Goal: Task Accomplishment & Management: Use online tool/utility

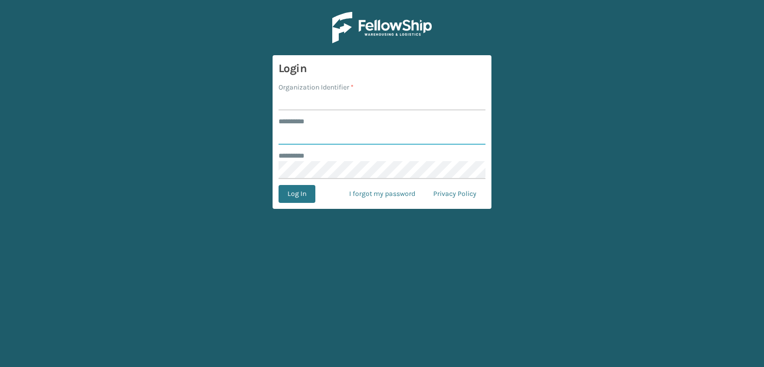
type input "***"
click at [392, 99] on input "Organization Identifier *" at bounding box center [381, 101] width 207 height 18
type input "sleepgeekz warehouse"
click at [297, 199] on button "Log In" at bounding box center [296, 194] width 37 height 18
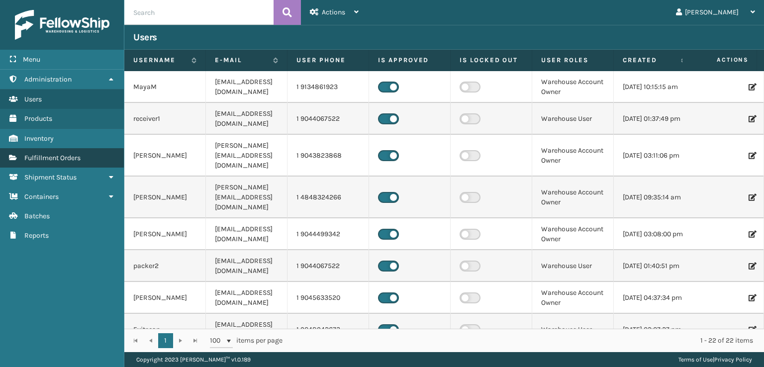
click at [52, 157] on span "Fulfillment Orders" at bounding box center [52, 158] width 56 height 8
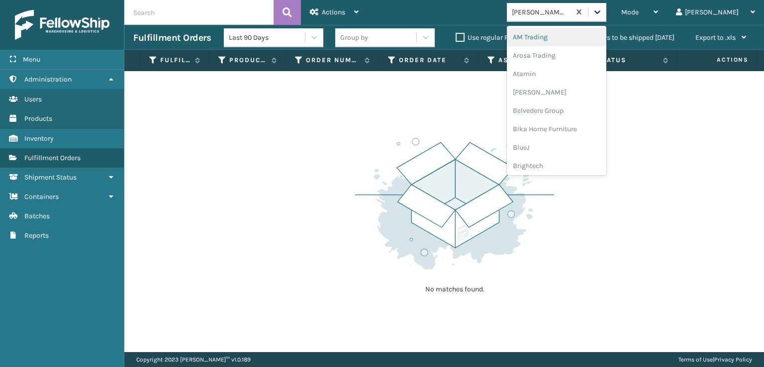
click at [602, 14] on icon at bounding box center [597, 12] width 10 height 10
click at [658, 10] on div "Mode" at bounding box center [639, 12] width 37 height 25
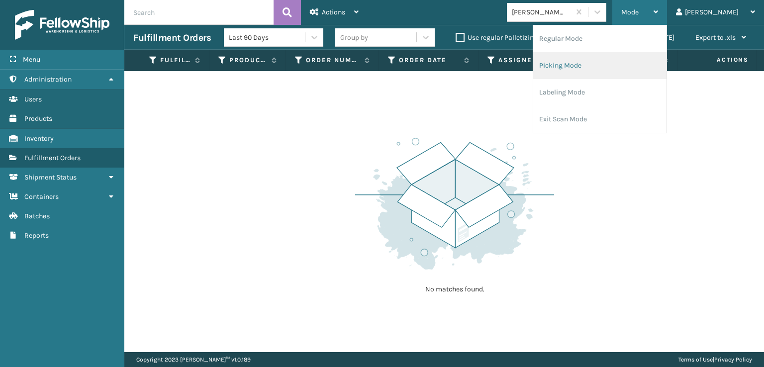
click at [620, 68] on li "Picking Mode" at bounding box center [599, 65] width 133 height 27
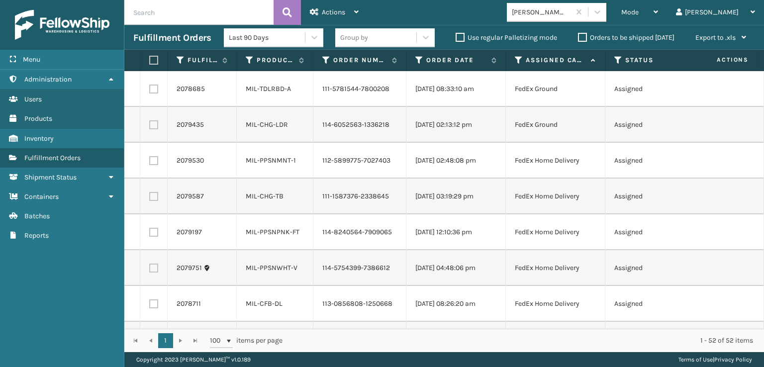
click at [157, 91] on label at bounding box center [153, 89] width 9 height 9
click at [150, 91] on input "checkbox" at bounding box center [149, 88] width 0 height 6
checkbox input "true"
click at [153, 127] on label at bounding box center [153, 124] width 9 height 9
click at [150, 127] on input "checkbox" at bounding box center [149, 123] width 0 height 6
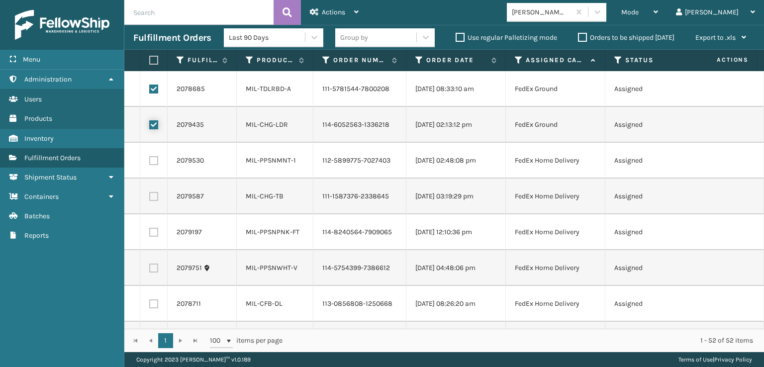
checkbox input "true"
click at [151, 164] on label at bounding box center [153, 160] width 9 height 9
click at [150, 163] on input "checkbox" at bounding box center [149, 159] width 0 height 6
checkbox input "true"
click at [151, 195] on label at bounding box center [153, 196] width 9 height 9
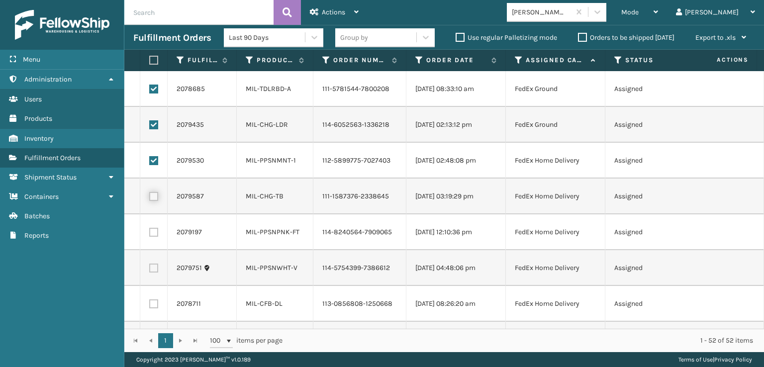
click at [150, 195] on input "checkbox" at bounding box center [149, 195] width 0 height 6
checkbox input "true"
click at [151, 236] on label at bounding box center [153, 232] width 9 height 9
click at [150, 234] on input "checkbox" at bounding box center [149, 231] width 0 height 6
checkbox input "true"
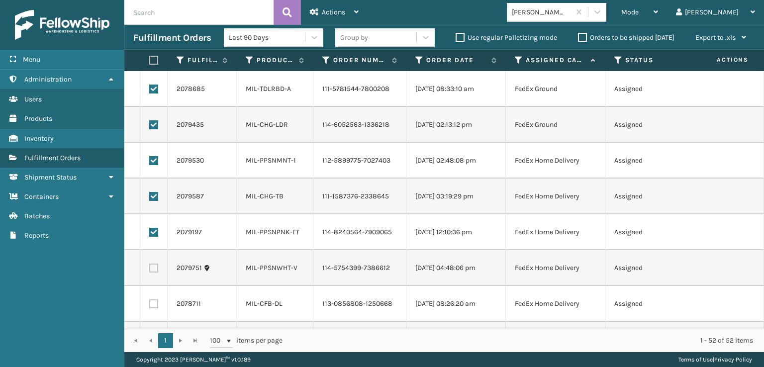
click at [154, 264] on label at bounding box center [153, 267] width 9 height 9
click at [150, 264] on input "checkbox" at bounding box center [149, 266] width 0 height 6
checkbox input "true"
click at [151, 300] on label at bounding box center [153, 303] width 9 height 9
click at [150, 300] on input "checkbox" at bounding box center [149, 302] width 0 height 6
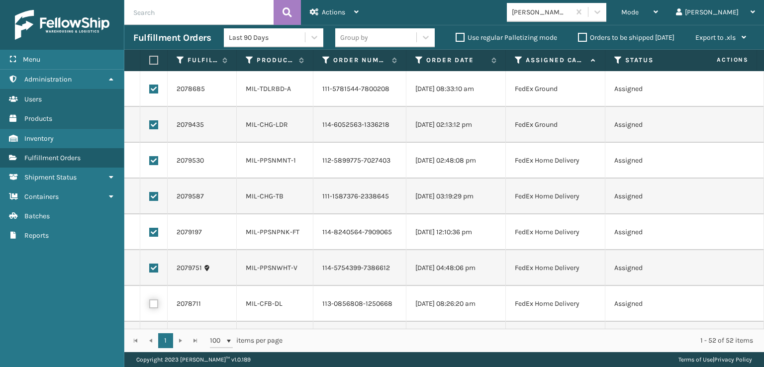
checkbox input "true"
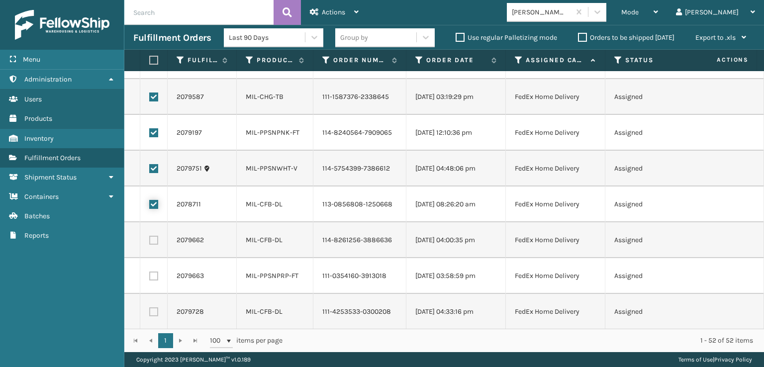
scroll to position [199, 0]
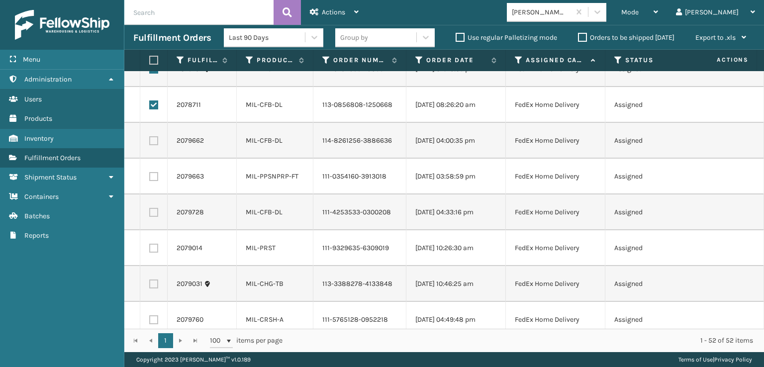
drag, startPoint x: 156, startPoint y: 142, endPoint x: 153, endPoint y: 175, distance: 33.9
click at [155, 142] on label at bounding box center [153, 140] width 9 height 9
click at [150, 142] on input "checkbox" at bounding box center [149, 139] width 0 height 6
checkbox input "true"
click at [154, 177] on label at bounding box center [153, 176] width 9 height 9
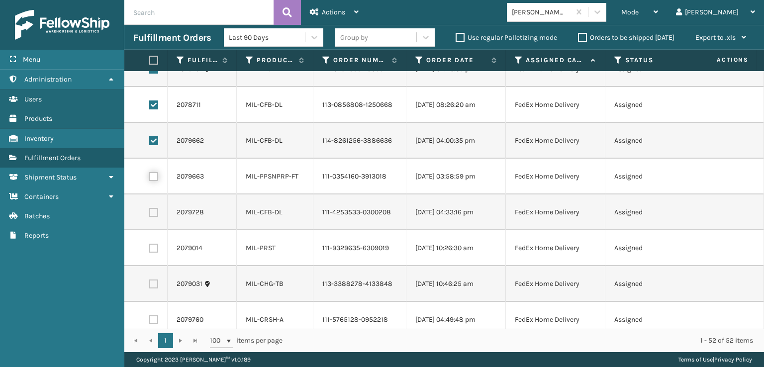
click at [150, 177] on input "checkbox" at bounding box center [149, 175] width 0 height 6
checkbox input "true"
click at [153, 212] on label at bounding box center [153, 212] width 9 height 9
click at [150, 212] on input "checkbox" at bounding box center [149, 211] width 0 height 6
checkbox input "true"
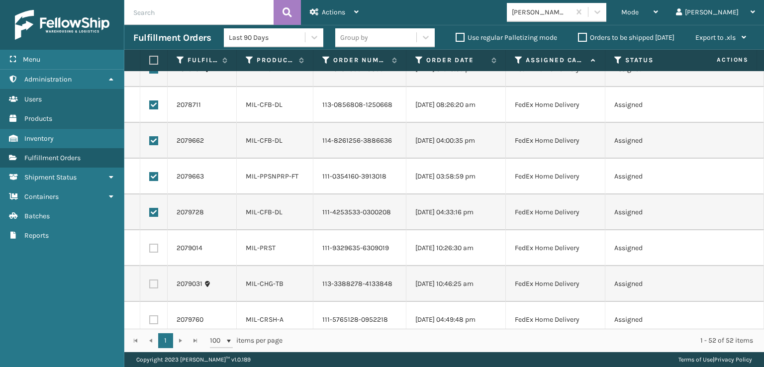
click at [155, 249] on label at bounding box center [153, 248] width 9 height 9
click at [150, 249] on input "checkbox" at bounding box center [149, 247] width 0 height 6
checkbox input "true"
click at [155, 280] on label at bounding box center [153, 283] width 9 height 9
click at [150, 280] on input "checkbox" at bounding box center [149, 282] width 0 height 6
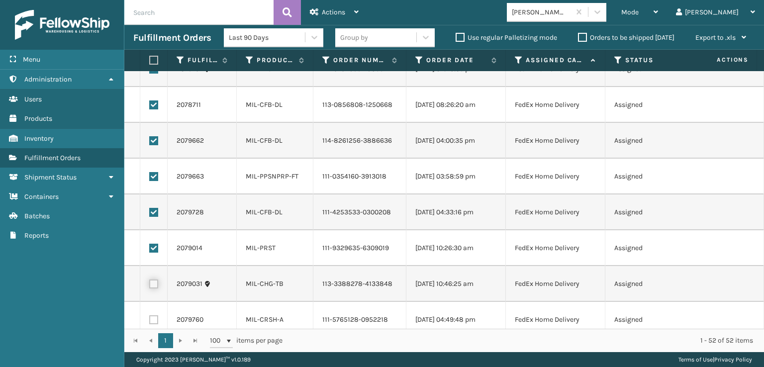
checkbox input "true"
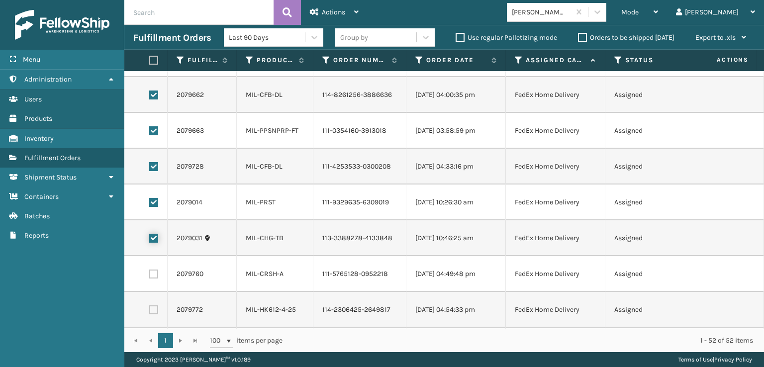
scroll to position [348, 0]
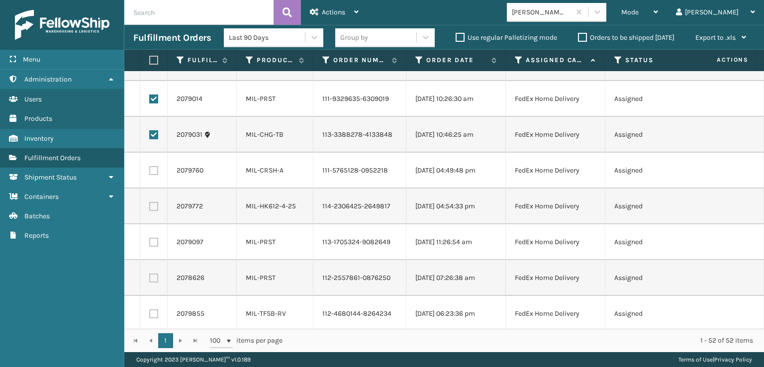
drag, startPoint x: 157, startPoint y: 169, endPoint x: 153, endPoint y: 175, distance: 8.3
click at [157, 169] on label at bounding box center [153, 170] width 9 height 9
click at [150, 169] on input "checkbox" at bounding box center [149, 169] width 0 height 6
checkbox input "true"
click at [155, 203] on label at bounding box center [153, 206] width 9 height 9
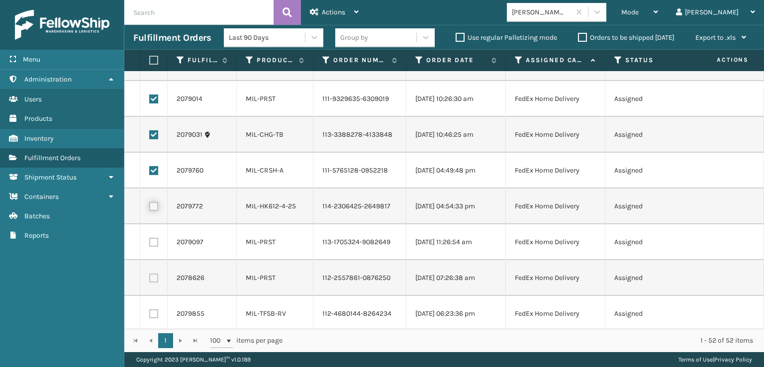
click at [150, 203] on input "checkbox" at bounding box center [149, 205] width 0 height 6
checkbox input "true"
click at [155, 241] on label at bounding box center [153, 242] width 9 height 9
click at [150, 241] on input "checkbox" at bounding box center [149, 241] width 0 height 6
checkbox input "true"
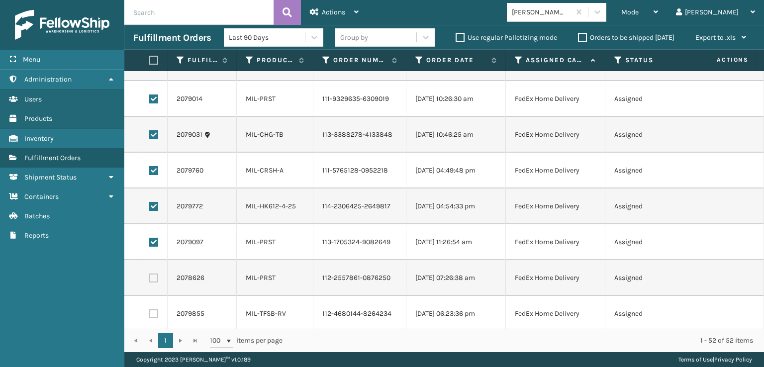
click at [154, 282] on td at bounding box center [153, 278] width 27 height 36
click at [154, 274] on label at bounding box center [153, 277] width 9 height 9
click at [150, 274] on input "checkbox" at bounding box center [149, 276] width 0 height 6
checkbox input "true"
click at [154, 313] on label at bounding box center [153, 313] width 9 height 9
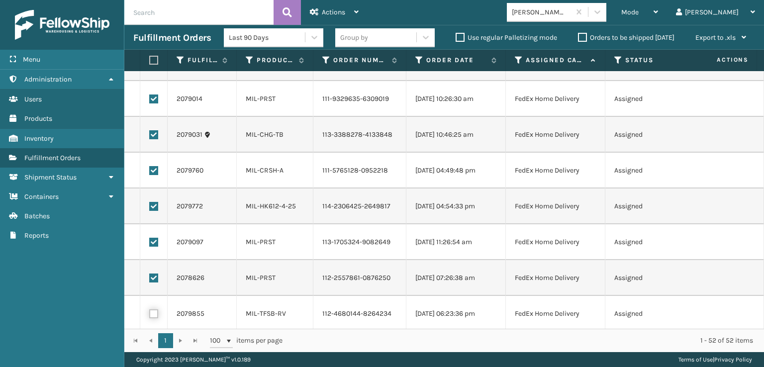
click at [150, 313] on input "checkbox" at bounding box center [149, 312] width 0 height 6
checkbox input "true"
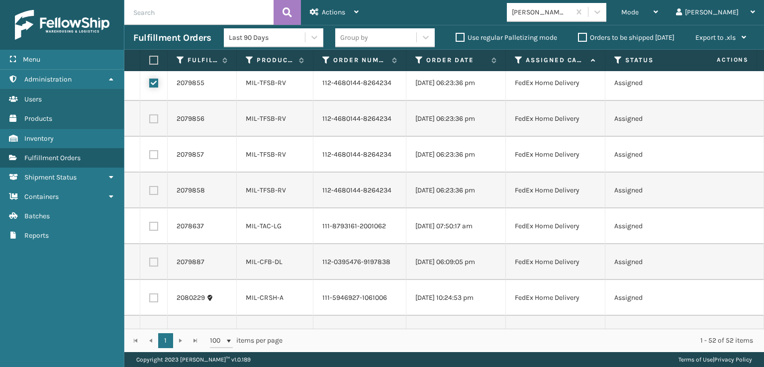
scroll to position [597, 0]
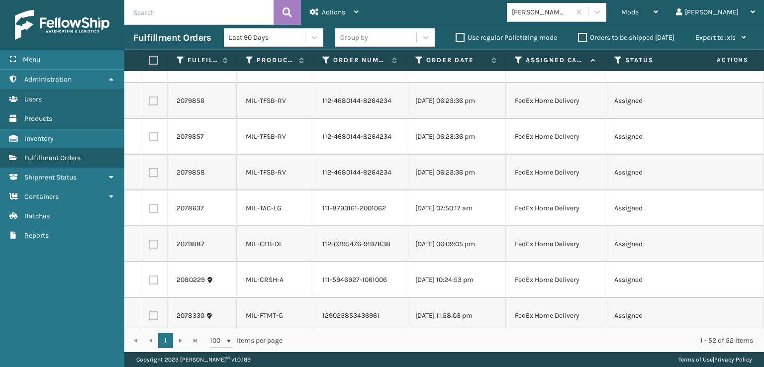
click at [156, 104] on label at bounding box center [153, 100] width 9 height 9
click at [150, 103] on input "checkbox" at bounding box center [149, 99] width 0 height 6
checkbox input "true"
click at [155, 139] on label at bounding box center [153, 136] width 9 height 9
click at [150, 139] on input "checkbox" at bounding box center [149, 135] width 0 height 6
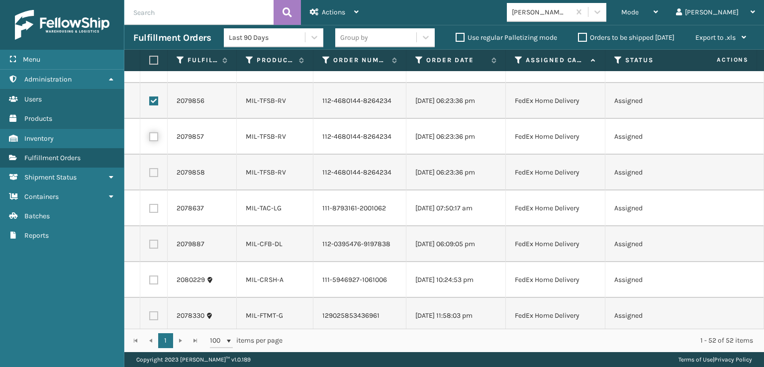
checkbox input "true"
click at [155, 172] on label at bounding box center [153, 172] width 9 height 9
click at [150, 172] on input "checkbox" at bounding box center [149, 171] width 0 height 6
click at [154, 173] on label at bounding box center [153, 172] width 9 height 9
click at [150, 173] on input "checkbox" at bounding box center [149, 171] width 0 height 6
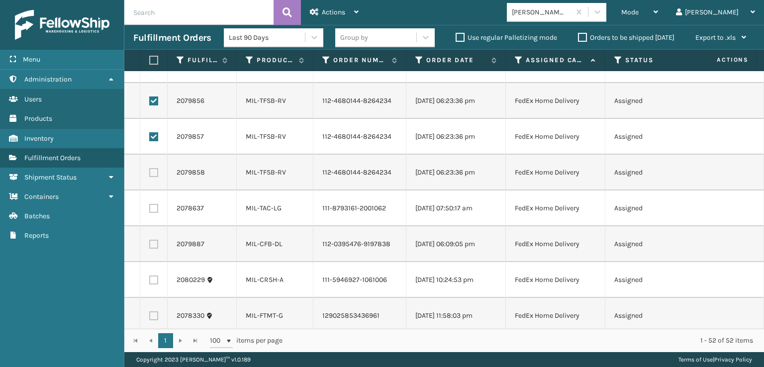
click at [154, 173] on label at bounding box center [153, 172] width 9 height 9
click at [150, 173] on input "checkbox" at bounding box center [149, 171] width 0 height 6
checkbox input "true"
click at [156, 209] on label at bounding box center [153, 208] width 9 height 9
click at [150, 209] on input "checkbox" at bounding box center [149, 207] width 0 height 6
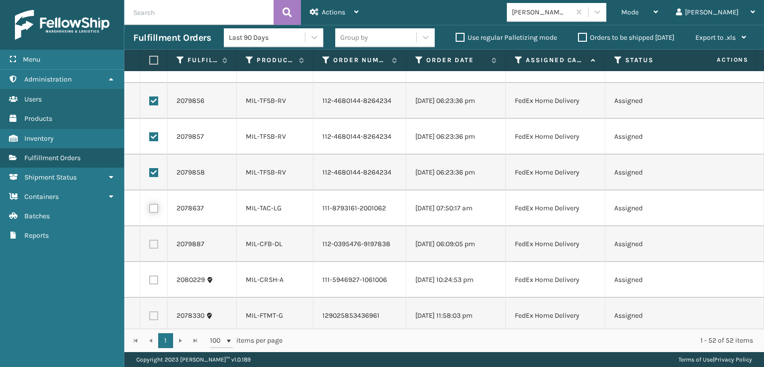
checkbox input "true"
click at [150, 246] on label at bounding box center [153, 244] width 9 height 9
click at [150, 246] on input "checkbox" at bounding box center [149, 243] width 0 height 6
checkbox input "true"
click at [157, 285] on td at bounding box center [153, 280] width 27 height 36
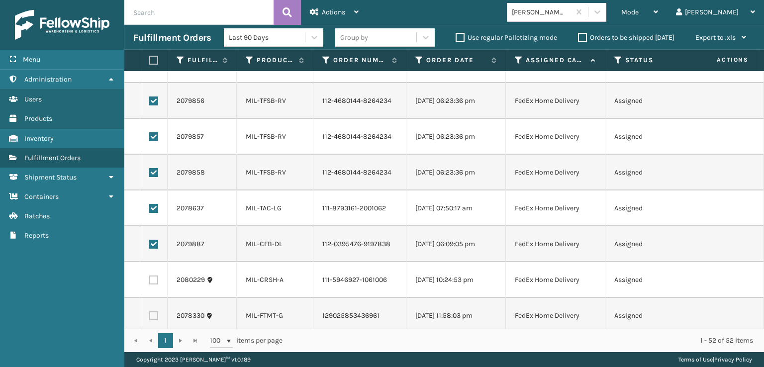
click at [155, 281] on label at bounding box center [153, 279] width 9 height 9
click at [150, 281] on input "checkbox" at bounding box center [149, 278] width 0 height 6
checkbox input "true"
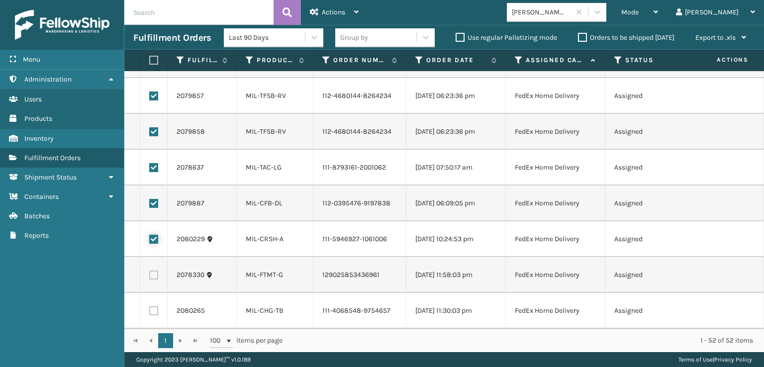
scroll to position [746, 0]
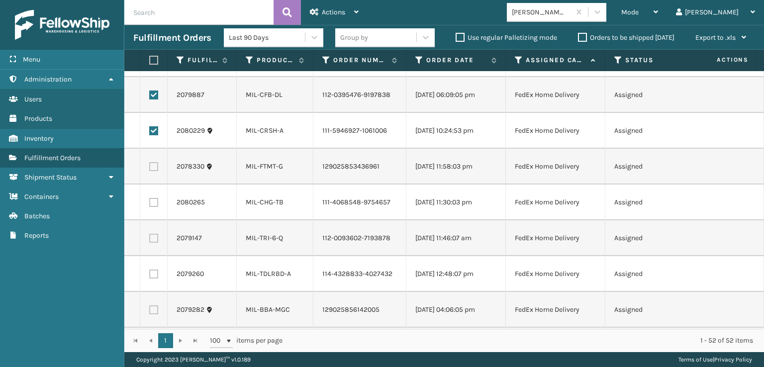
click at [155, 164] on label at bounding box center [153, 166] width 9 height 9
click at [150, 164] on input "checkbox" at bounding box center [149, 165] width 0 height 6
checkbox input "true"
click at [151, 191] on td at bounding box center [153, 202] width 27 height 36
click at [150, 199] on label at bounding box center [153, 202] width 9 height 9
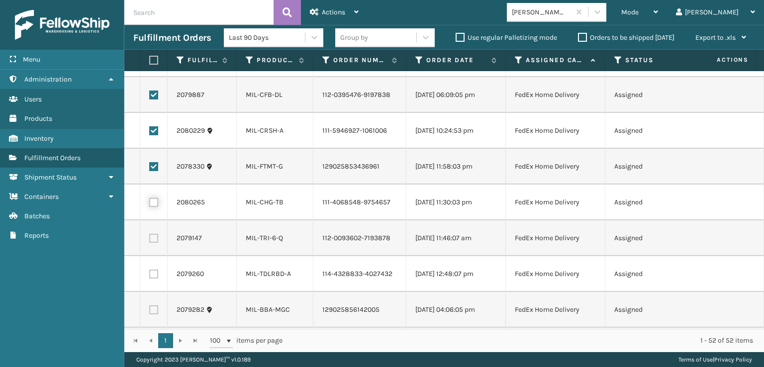
click at [150, 199] on input "checkbox" at bounding box center [149, 201] width 0 height 6
checkbox input "true"
click at [156, 234] on label at bounding box center [153, 238] width 9 height 9
click at [150, 234] on input "checkbox" at bounding box center [149, 237] width 0 height 6
checkbox input "true"
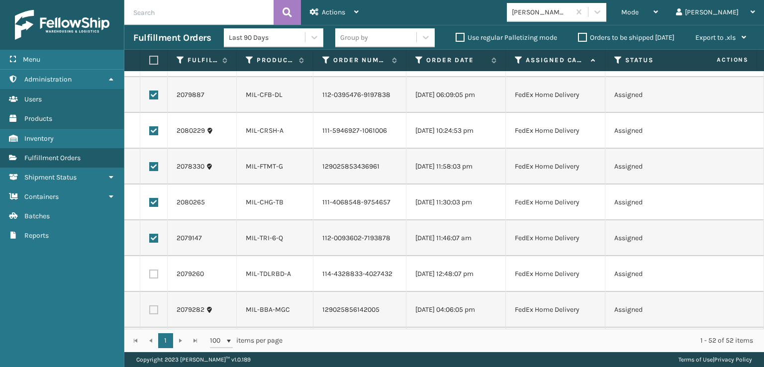
click at [155, 272] on label at bounding box center [153, 273] width 9 height 9
click at [150, 272] on input "checkbox" at bounding box center [149, 272] width 0 height 6
checkbox input "true"
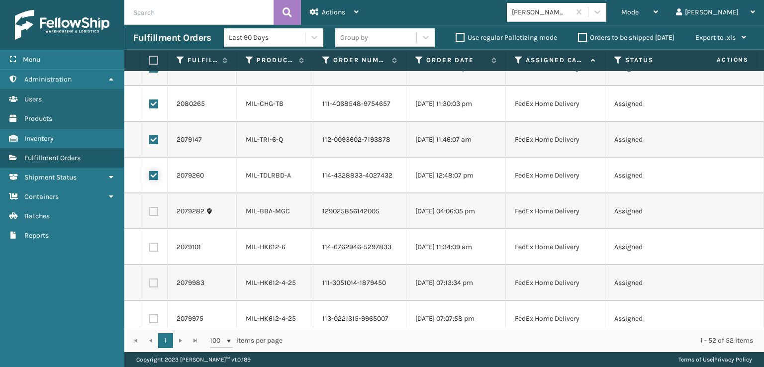
scroll to position [845, 0]
click at [155, 209] on label at bounding box center [153, 210] width 9 height 9
click at [150, 209] on input "checkbox" at bounding box center [149, 209] width 0 height 6
checkbox input "true"
click at [154, 245] on label at bounding box center [153, 246] width 9 height 9
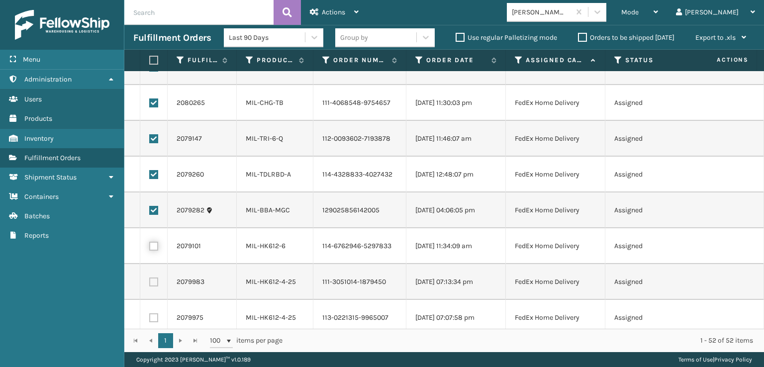
click at [150, 245] on input "checkbox" at bounding box center [149, 245] width 0 height 6
checkbox input "true"
click at [154, 279] on label at bounding box center [153, 281] width 9 height 9
click at [150, 279] on input "checkbox" at bounding box center [149, 280] width 0 height 6
checkbox input "true"
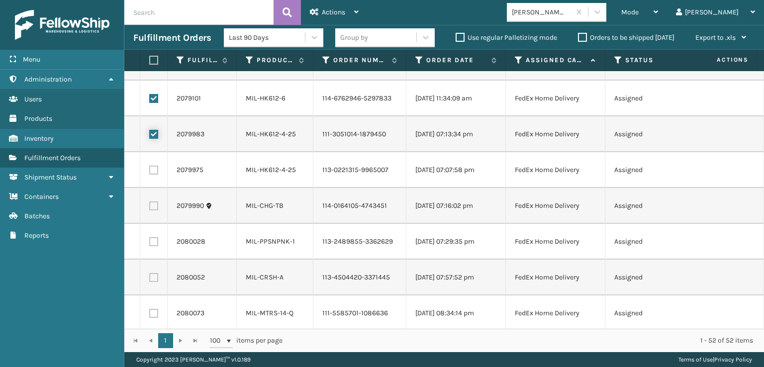
scroll to position [994, 0]
click at [154, 168] on label at bounding box center [153, 168] width 9 height 9
click at [150, 168] on input "checkbox" at bounding box center [149, 167] width 0 height 6
checkbox input "true"
click at [153, 213] on td at bounding box center [153, 204] width 27 height 36
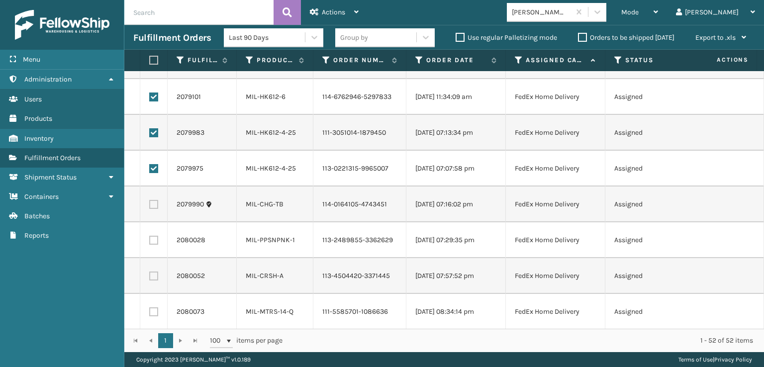
click at [153, 205] on label at bounding box center [153, 204] width 9 height 9
click at [150, 205] on input "checkbox" at bounding box center [149, 203] width 0 height 6
checkbox input "true"
click at [152, 243] on label at bounding box center [153, 240] width 9 height 9
click at [150, 242] on input "checkbox" at bounding box center [149, 239] width 0 height 6
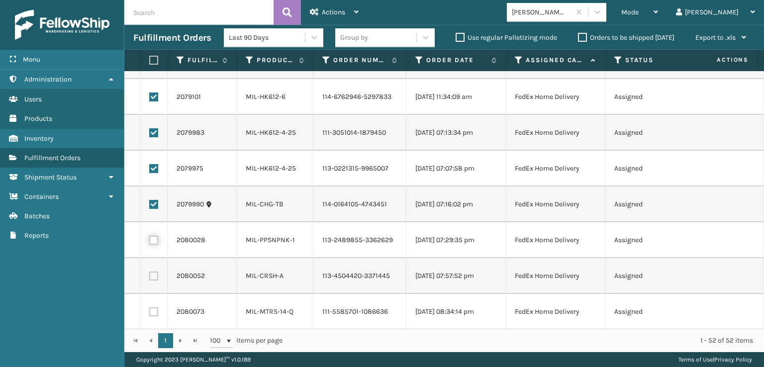
checkbox input "true"
click at [149, 274] on label at bounding box center [153, 275] width 9 height 9
click at [149, 274] on input "checkbox" at bounding box center [149, 274] width 0 height 6
checkbox input "true"
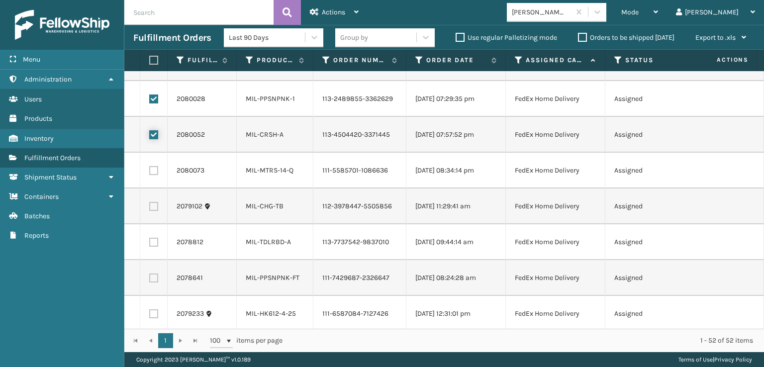
scroll to position [1143, 0]
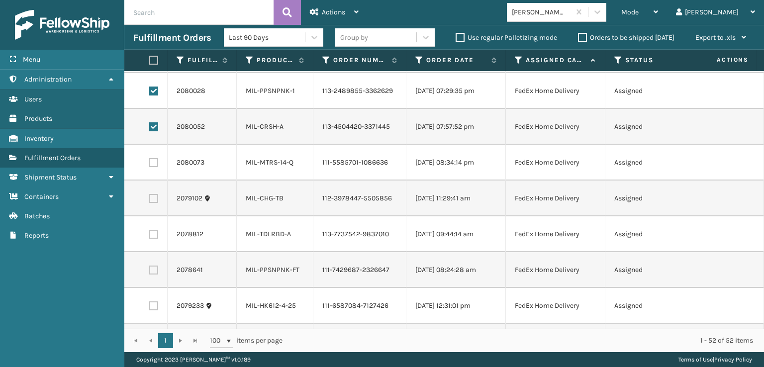
click at [153, 162] on label at bounding box center [153, 162] width 9 height 9
click at [150, 162] on input "checkbox" at bounding box center [149, 161] width 0 height 6
checkbox input "true"
click at [154, 199] on label at bounding box center [153, 198] width 9 height 9
click at [150, 199] on input "checkbox" at bounding box center [149, 197] width 0 height 6
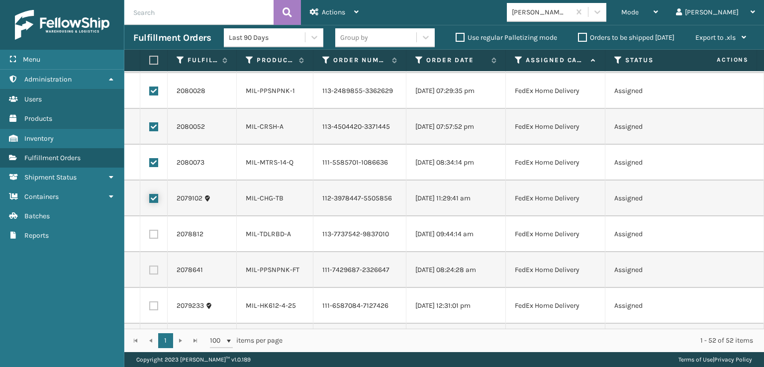
checkbox input "true"
click at [152, 233] on label at bounding box center [153, 234] width 9 height 9
click at [150, 233] on input "checkbox" at bounding box center [149, 233] width 0 height 6
checkbox input "true"
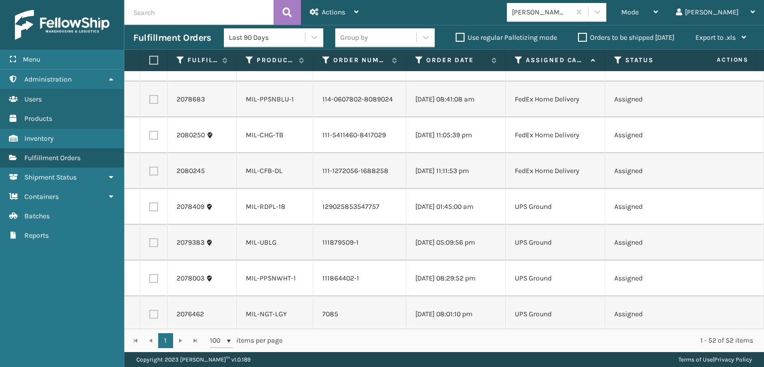
scroll to position [1611, 0]
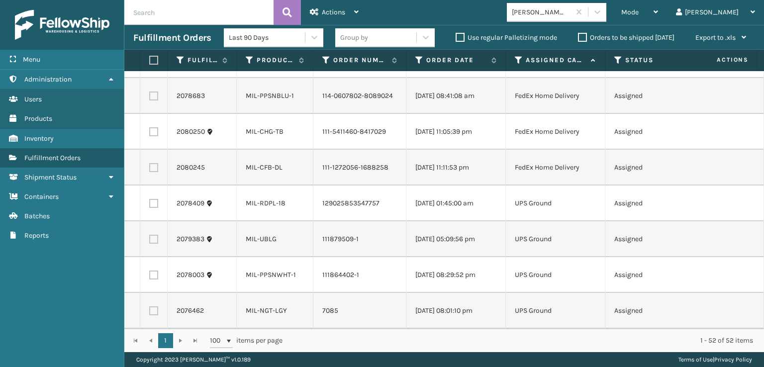
click at [155, 164] on label at bounding box center [153, 167] width 9 height 9
click at [150, 164] on input "checkbox" at bounding box center [149, 166] width 0 height 6
checkbox input "true"
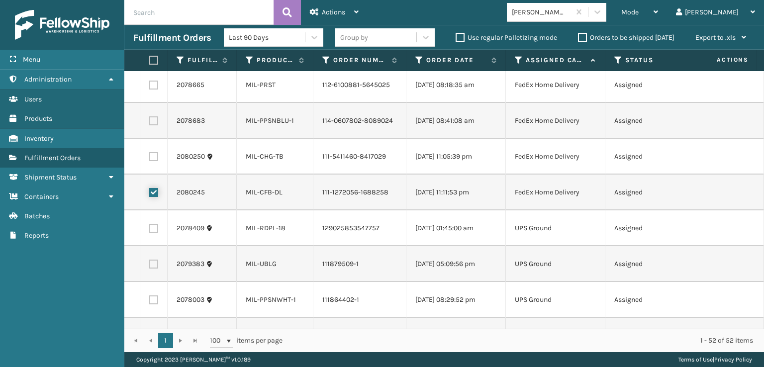
scroll to position [1561, 0]
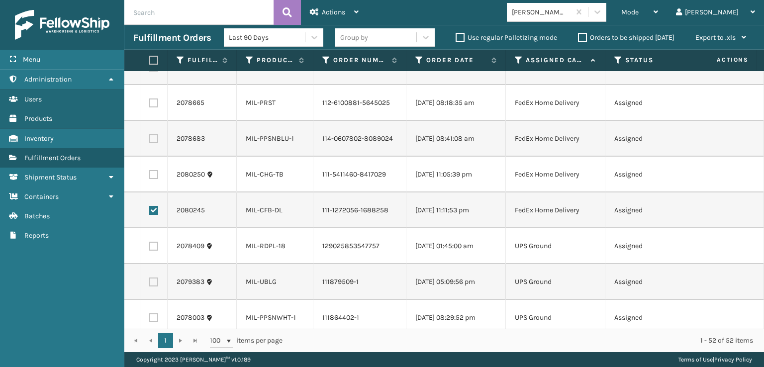
click at [154, 171] on label at bounding box center [153, 174] width 9 height 9
click at [150, 171] on input "checkbox" at bounding box center [149, 173] width 0 height 6
checkbox input "true"
click at [157, 133] on td at bounding box center [153, 139] width 27 height 36
click at [157, 136] on label at bounding box center [153, 138] width 9 height 9
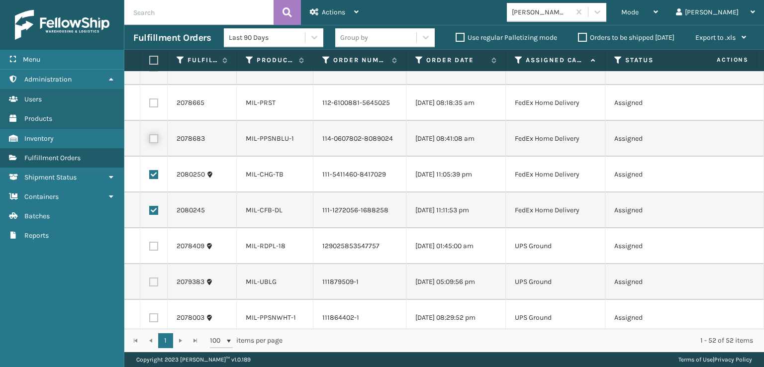
click at [150, 136] on input "checkbox" at bounding box center [149, 137] width 0 height 6
checkbox input "true"
click at [156, 99] on label at bounding box center [153, 102] width 9 height 9
click at [150, 99] on input "checkbox" at bounding box center [149, 101] width 0 height 6
checkbox input "true"
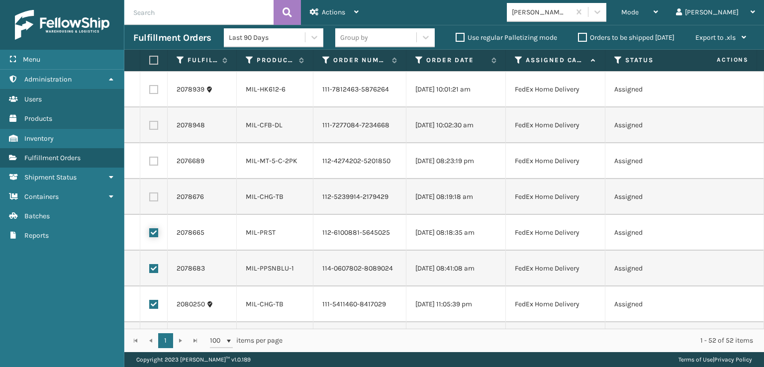
scroll to position [1412, 0]
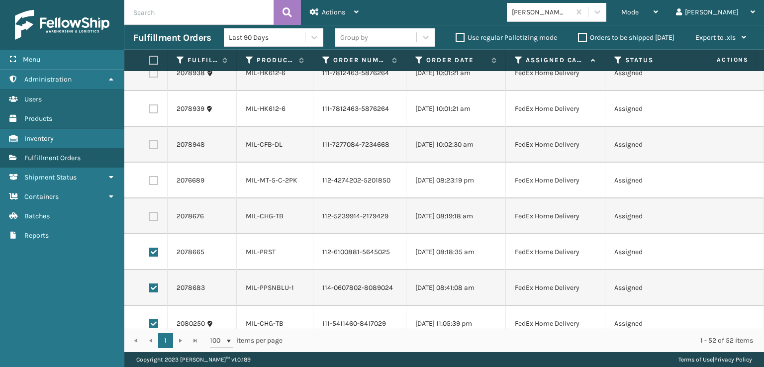
click at [153, 214] on label at bounding box center [153, 216] width 9 height 9
click at [150, 214] on input "checkbox" at bounding box center [149, 215] width 0 height 6
checkbox input "true"
click at [152, 178] on label at bounding box center [153, 180] width 9 height 9
click at [150, 178] on input "checkbox" at bounding box center [149, 179] width 0 height 6
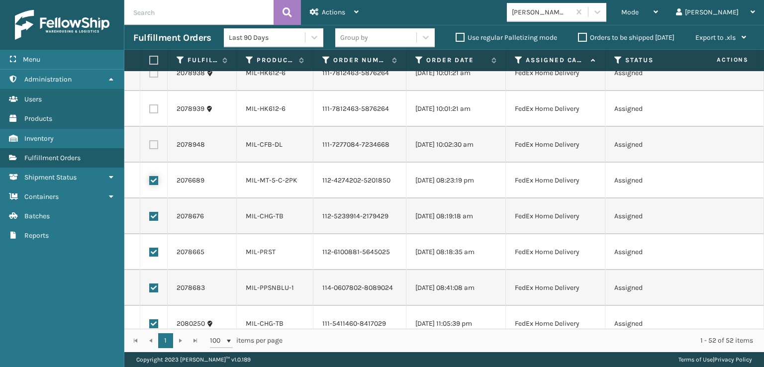
checkbox input "true"
click at [151, 142] on label at bounding box center [153, 144] width 9 height 9
click at [150, 142] on input "checkbox" at bounding box center [149, 143] width 0 height 6
checkbox input "true"
click at [154, 108] on label at bounding box center [153, 108] width 9 height 9
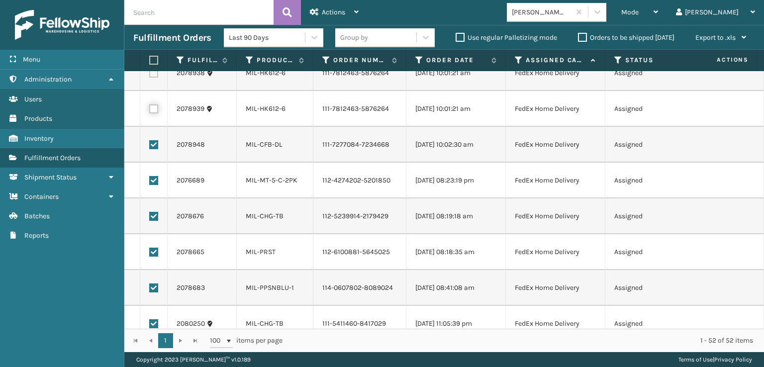
click at [150, 108] on input "checkbox" at bounding box center [149, 107] width 0 height 6
checkbox input "true"
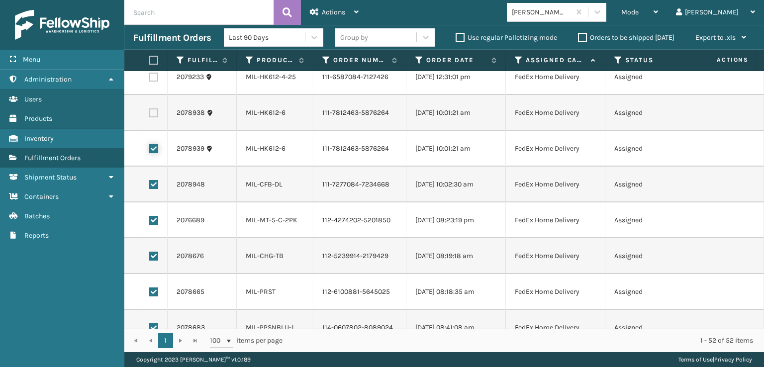
scroll to position [1312, 0]
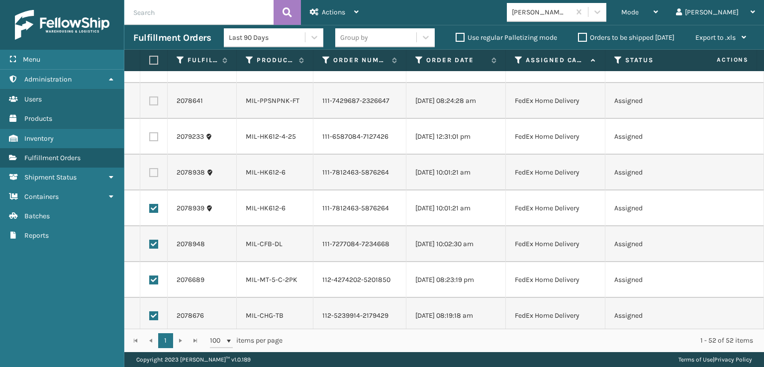
click at [155, 179] on td at bounding box center [153, 173] width 27 height 36
click at [154, 170] on label at bounding box center [153, 172] width 9 height 9
click at [150, 170] on input "checkbox" at bounding box center [149, 171] width 0 height 6
checkbox input "true"
click at [156, 137] on label at bounding box center [153, 136] width 9 height 9
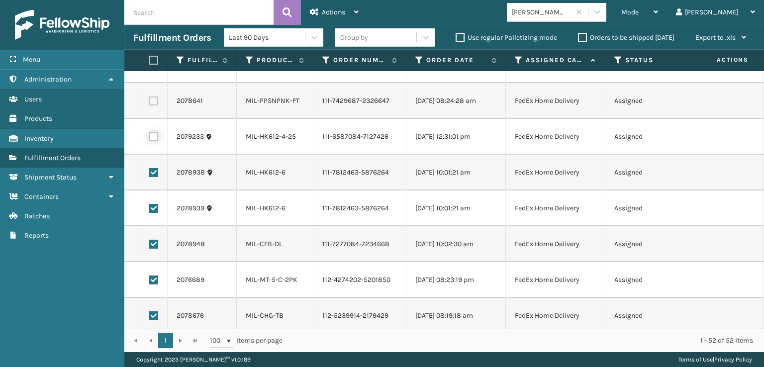
click at [150, 137] on input "checkbox" at bounding box center [149, 135] width 0 height 6
checkbox input "true"
click at [155, 102] on label at bounding box center [153, 100] width 9 height 9
click at [150, 102] on input "checkbox" at bounding box center [149, 99] width 0 height 6
checkbox input "true"
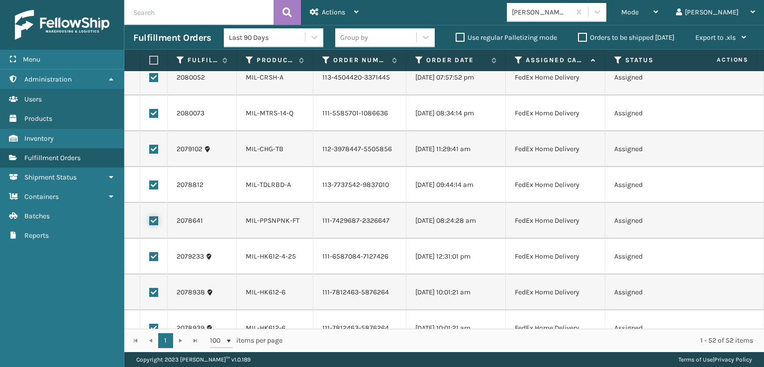
scroll to position [1163, 0]
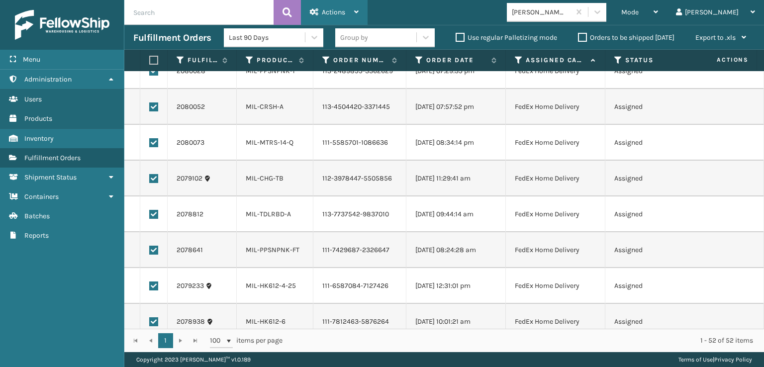
click at [332, 12] on span "Actions" at bounding box center [333, 12] width 23 height 8
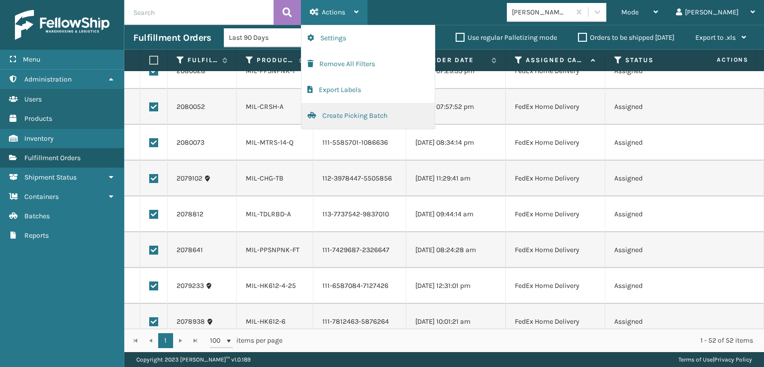
click at [354, 114] on button "Create Picking Batch" at bounding box center [367, 116] width 133 height 26
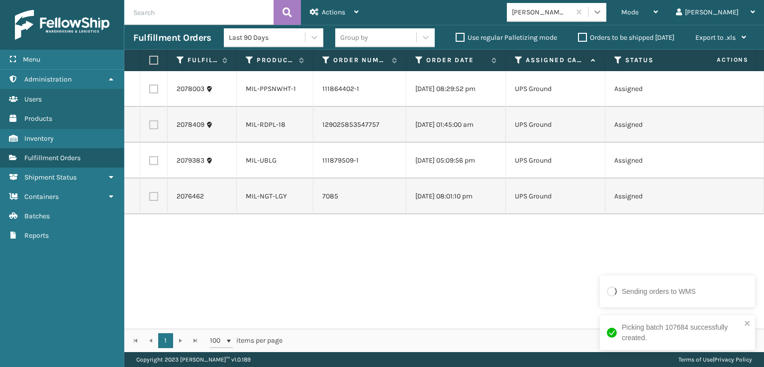
click at [602, 13] on icon at bounding box center [597, 12] width 10 height 10
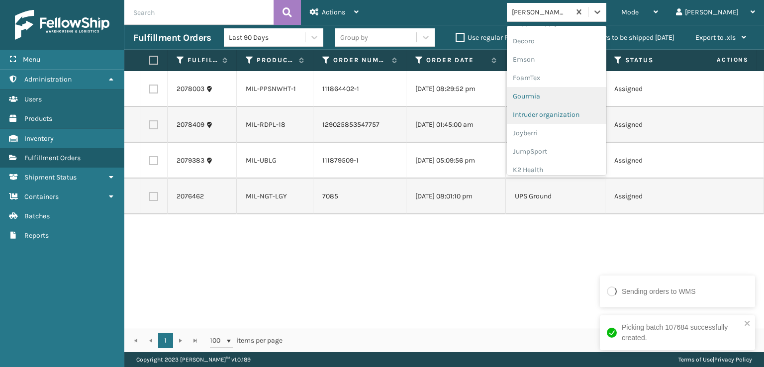
scroll to position [199, 0]
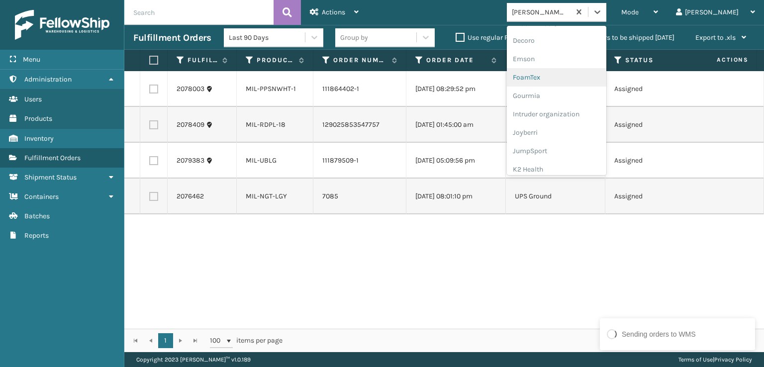
click at [575, 77] on div "FoamTex" at bounding box center [556, 77] width 99 height 18
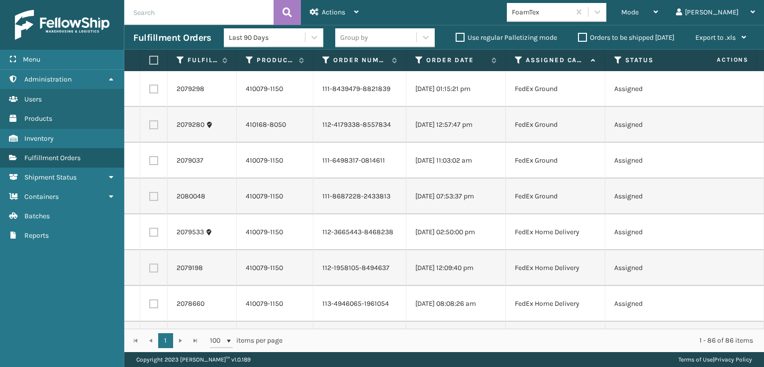
click at [153, 88] on label at bounding box center [153, 89] width 9 height 9
click at [150, 88] on input "checkbox" at bounding box center [149, 88] width 0 height 6
checkbox input "true"
drag, startPoint x: 153, startPoint y: 120, endPoint x: 153, endPoint y: 157, distance: 36.8
click at [153, 120] on label at bounding box center [153, 124] width 9 height 9
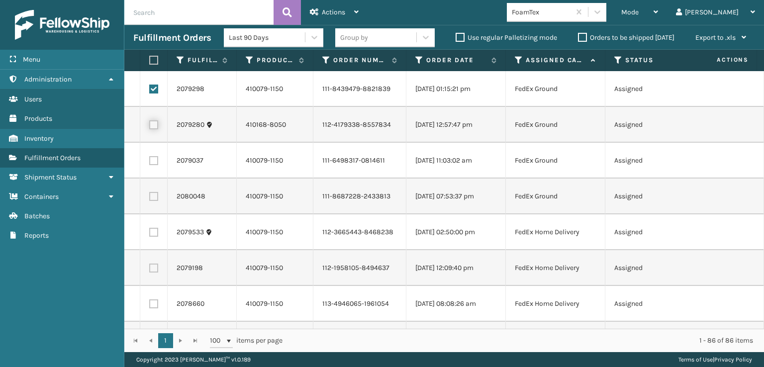
click at [150, 120] on input "checkbox" at bounding box center [149, 123] width 0 height 6
checkbox input "true"
click at [152, 161] on label at bounding box center [153, 160] width 9 height 9
click at [150, 161] on input "checkbox" at bounding box center [149, 159] width 0 height 6
checkbox input "true"
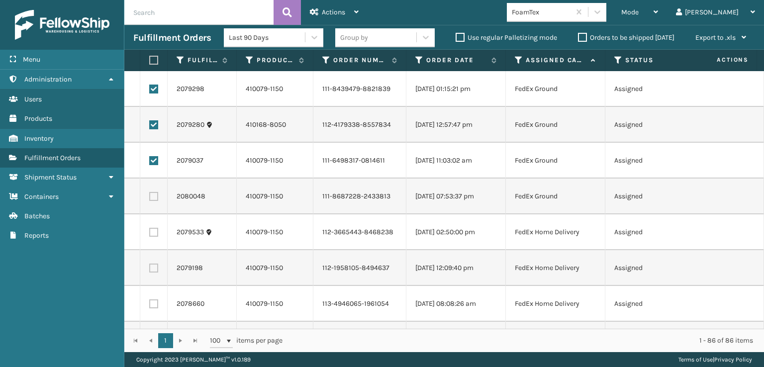
click at [153, 197] on label at bounding box center [153, 196] width 9 height 9
click at [150, 197] on input "checkbox" at bounding box center [149, 195] width 0 height 6
checkbox input "true"
click at [155, 235] on label at bounding box center [153, 232] width 9 height 9
click at [150, 234] on input "checkbox" at bounding box center [149, 231] width 0 height 6
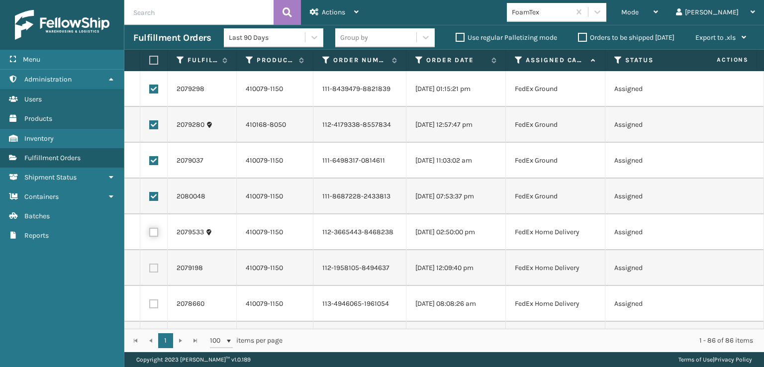
checkbox input "true"
click at [152, 269] on label at bounding box center [153, 267] width 9 height 9
click at [150, 269] on input "checkbox" at bounding box center [149, 266] width 0 height 6
checkbox input "true"
click at [152, 302] on label at bounding box center [153, 303] width 9 height 9
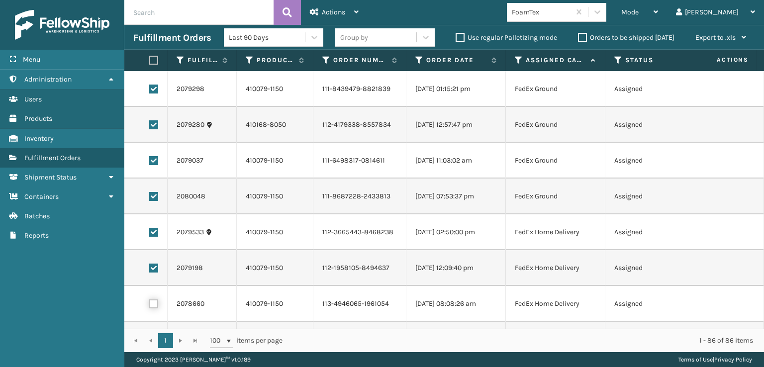
click at [150, 302] on input "checkbox" at bounding box center [149, 302] width 0 height 6
checkbox input "true"
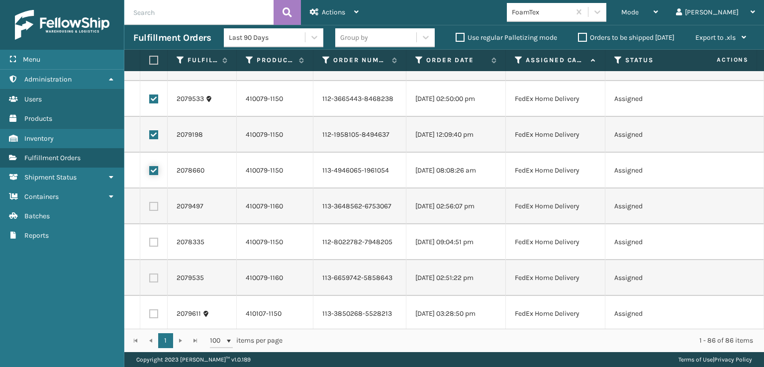
scroll to position [149, 0]
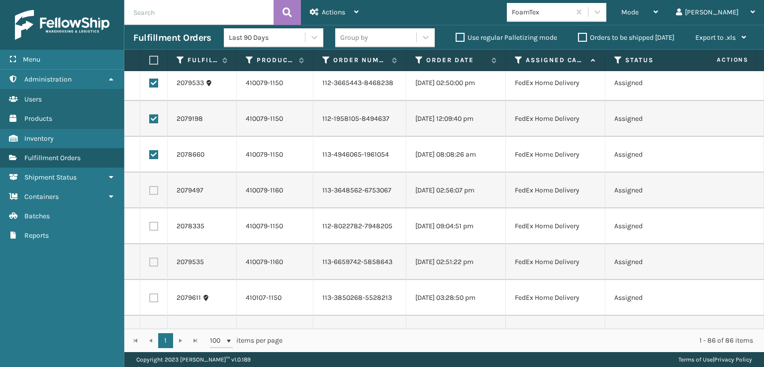
click at [149, 189] on label at bounding box center [153, 190] width 9 height 9
click at [149, 189] on input "checkbox" at bounding box center [149, 189] width 0 height 6
checkbox input "true"
click at [154, 231] on td at bounding box center [153, 226] width 27 height 36
click at [154, 227] on label at bounding box center [153, 226] width 9 height 9
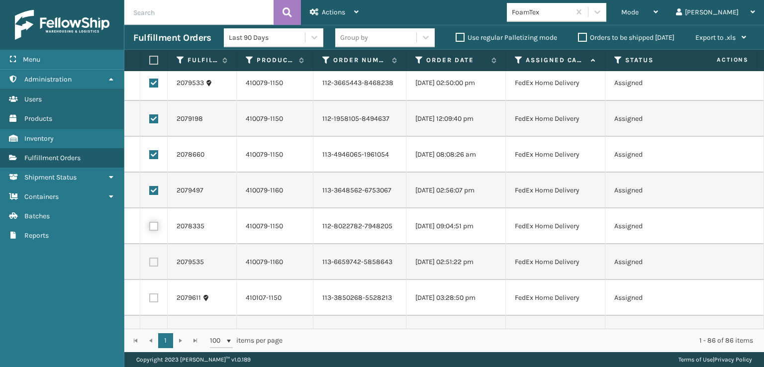
click at [150, 227] on input "checkbox" at bounding box center [149, 225] width 0 height 6
checkbox input "true"
drag, startPoint x: 152, startPoint y: 257, endPoint x: 153, endPoint y: 267, distance: 9.5
click at [153, 258] on label at bounding box center [153, 261] width 9 height 9
click at [150, 258] on input "checkbox" at bounding box center [149, 260] width 0 height 6
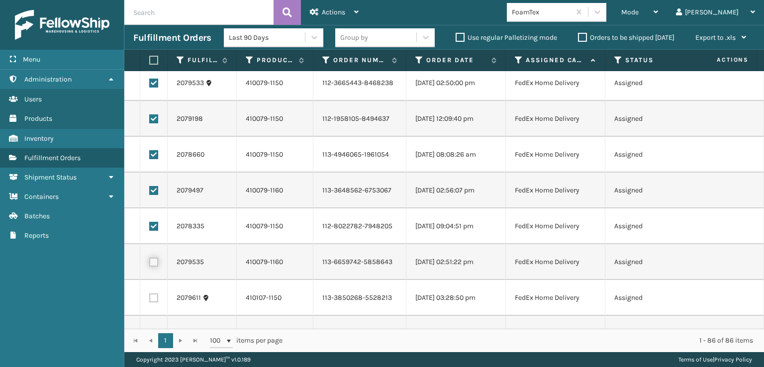
checkbox input "true"
click at [153, 296] on label at bounding box center [153, 297] width 9 height 9
click at [150, 296] on input "checkbox" at bounding box center [149, 296] width 0 height 6
checkbox input "true"
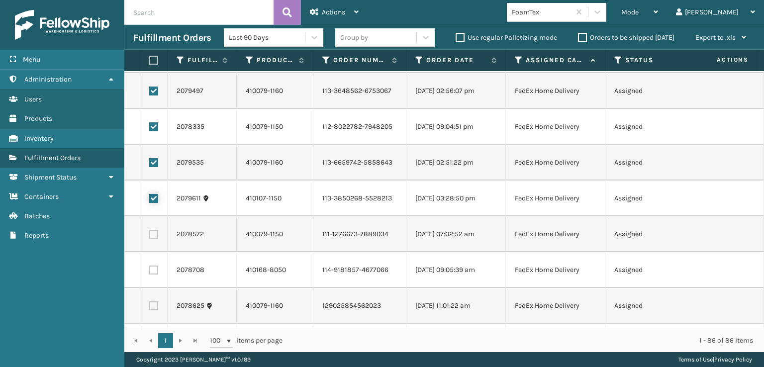
scroll to position [298, 0]
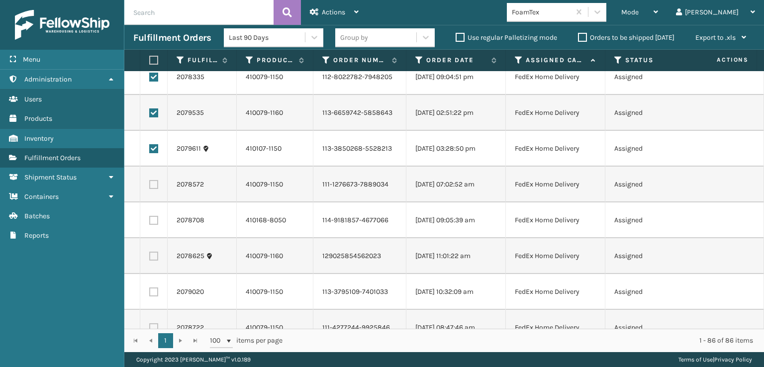
click at [152, 187] on label at bounding box center [153, 184] width 9 height 9
click at [150, 186] on input "checkbox" at bounding box center [149, 183] width 0 height 6
checkbox input "true"
click at [155, 218] on label at bounding box center [153, 220] width 9 height 9
click at [150, 218] on input "checkbox" at bounding box center [149, 219] width 0 height 6
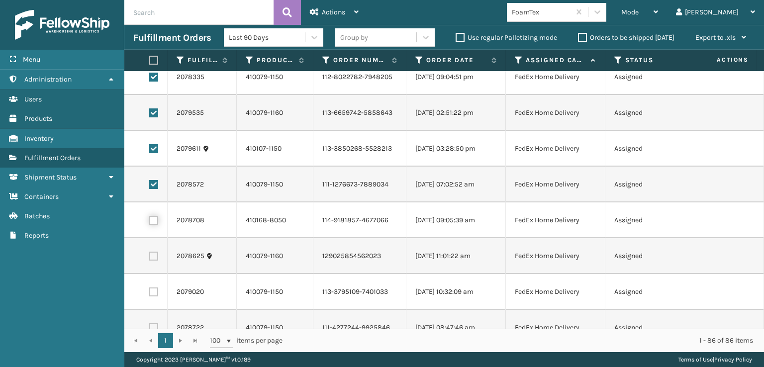
checkbox input "true"
click at [154, 257] on label at bounding box center [153, 256] width 9 height 9
click at [150, 257] on input "checkbox" at bounding box center [149, 255] width 0 height 6
checkbox input "true"
click at [151, 293] on label at bounding box center [153, 291] width 9 height 9
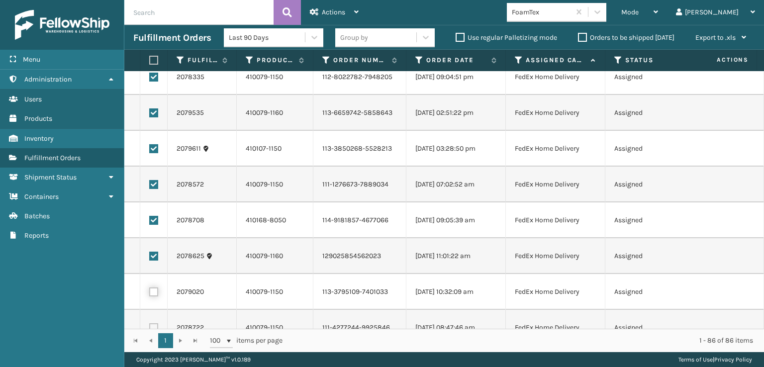
click at [150, 293] on input "checkbox" at bounding box center [149, 290] width 0 height 6
checkbox input "true"
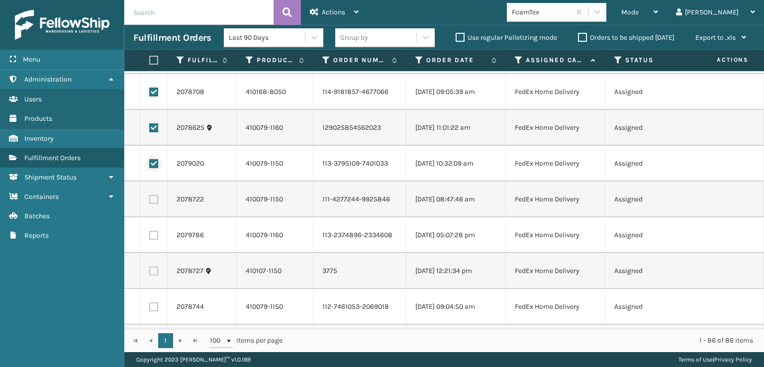
scroll to position [497, 0]
click at [155, 131] on label at bounding box center [153, 128] width 9 height 9
click at [150, 131] on input "checkbox" at bounding box center [149, 127] width 0 height 6
checkbox input "true"
click at [153, 167] on label at bounding box center [153, 164] width 9 height 9
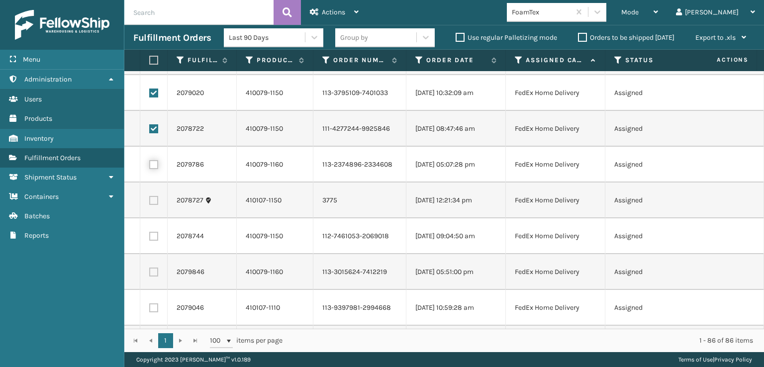
click at [150, 167] on input "checkbox" at bounding box center [149, 163] width 0 height 6
checkbox input "true"
click at [153, 200] on label at bounding box center [153, 200] width 9 height 9
click at [150, 200] on input "checkbox" at bounding box center [149, 199] width 0 height 6
checkbox input "true"
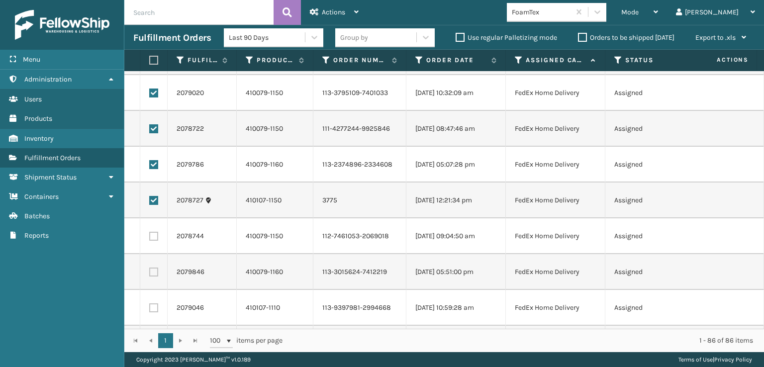
click at [153, 233] on label at bounding box center [153, 236] width 9 height 9
click at [150, 233] on input "checkbox" at bounding box center [149, 235] width 0 height 6
checkbox input "true"
click at [154, 267] on label at bounding box center [153, 271] width 9 height 9
click at [150, 267] on input "checkbox" at bounding box center [149, 270] width 0 height 6
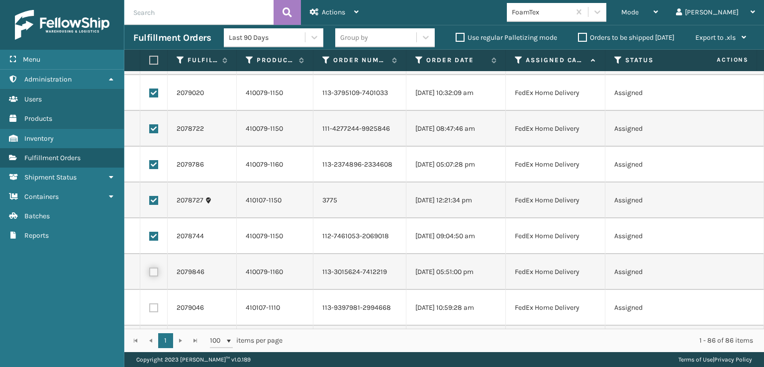
checkbox input "true"
click at [154, 310] on label at bounding box center [153, 307] width 9 height 9
click at [150, 310] on input "checkbox" at bounding box center [149, 306] width 0 height 6
checkbox input "true"
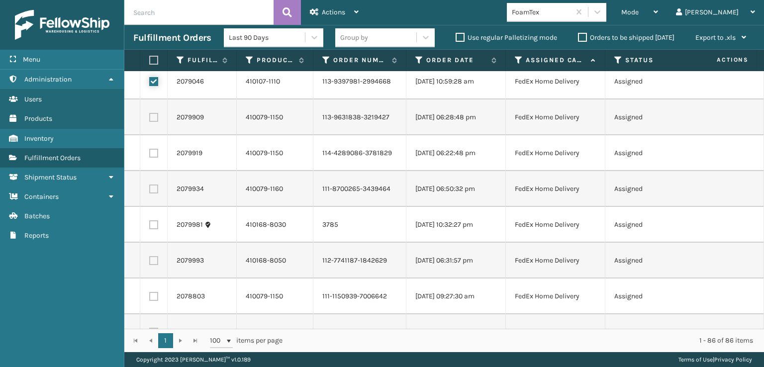
scroll to position [746, 0]
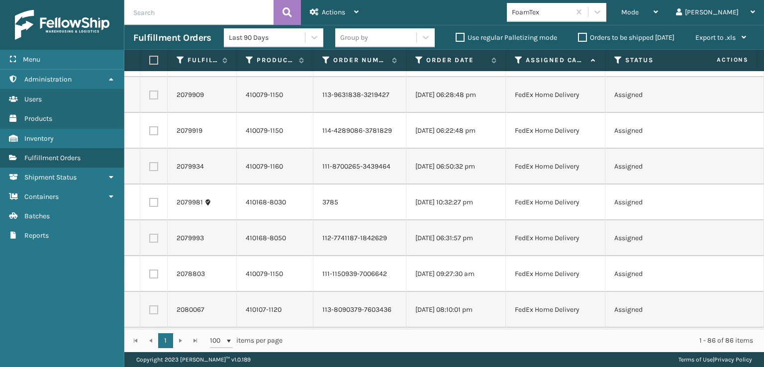
click at [153, 100] on td at bounding box center [153, 95] width 27 height 36
click at [155, 97] on label at bounding box center [153, 94] width 9 height 9
click at [150, 97] on input "checkbox" at bounding box center [149, 93] width 0 height 6
checkbox input "true"
click at [155, 131] on label at bounding box center [153, 130] width 9 height 9
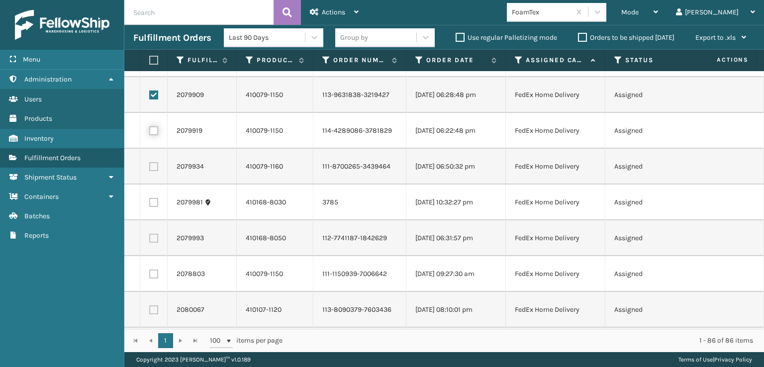
click at [150, 131] on input "checkbox" at bounding box center [149, 129] width 0 height 6
checkbox input "true"
click at [155, 171] on label at bounding box center [153, 166] width 9 height 9
click at [150, 169] on input "checkbox" at bounding box center [149, 165] width 0 height 6
checkbox input "true"
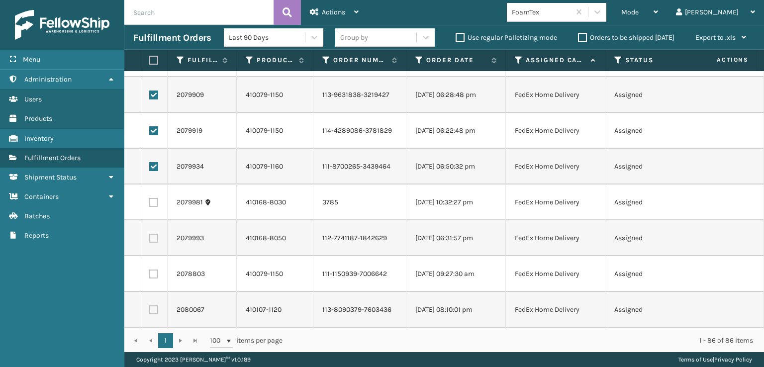
click at [153, 204] on label at bounding box center [153, 202] width 9 height 9
click at [150, 204] on input "checkbox" at bounding box center [149, 201] width 0 height 6
checkbox input "true"
click at [152, 243] on td at bounding box center [153, 238] width 27 height 36
click at [152, 240] on label at bounding box center [153, 238] width 9 height 9
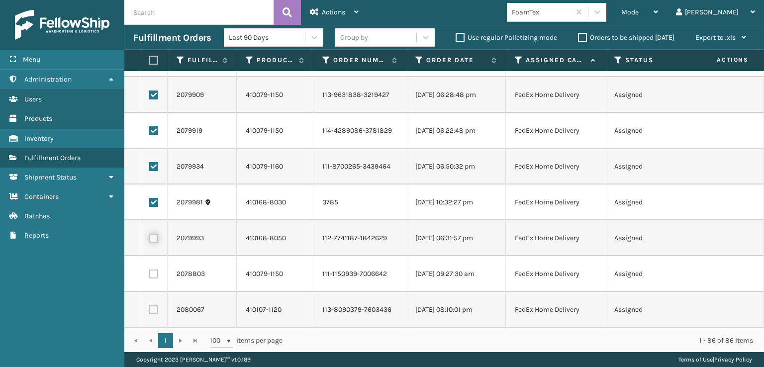
click at [150, 240] on input "checkbox" at bounding box center [149, 237] width 0 height 6
checkbox input "true"
click at [149, 274] on label at bounding box center [153, 273] width 9 height 9
click at [149, 274] on input "checkbox" at bounding box center [149, 272] width 0 height 6
checkbox input "true"
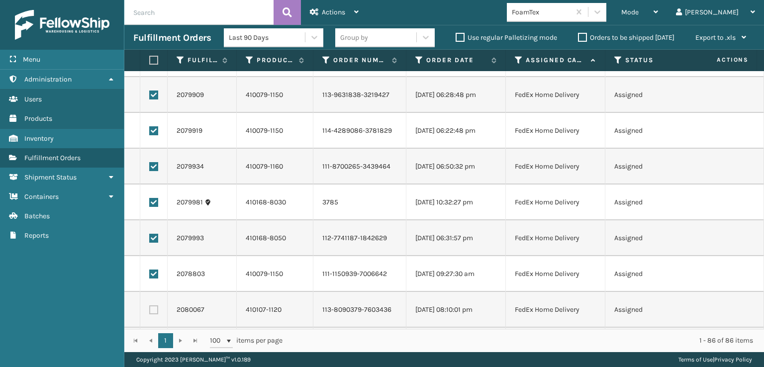
click at [150, 307] on label at bounding box center [153, 309] width 9 height 9
click at [150, 307] on input "checkbox" at bounding box center [149, 308] width 0 height 6
checkbox input "true"
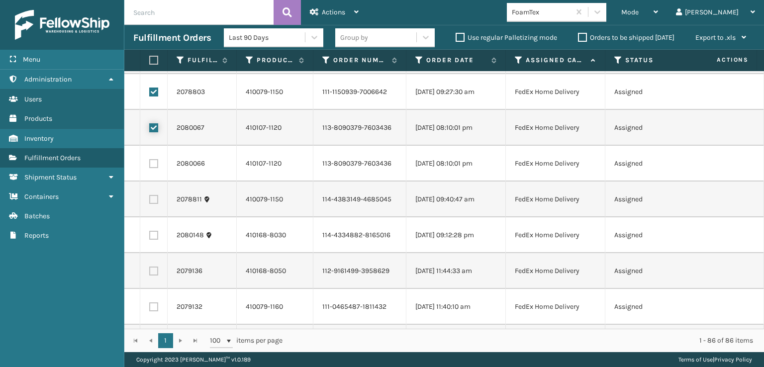
scroll to position [994, 0]
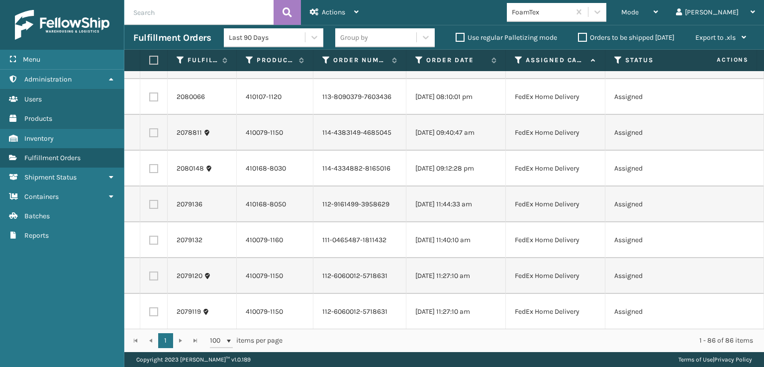
click at [155, 98] on label at bounding box center [153, 96] width 9 height 9
click at [150, 98] on input "checkbox" at bounding box center [149, 95] width 0 height 6
checkbox input "true"
click at [155, 134] on label at bounding box center [153, 132] width 9 height 9
click at [150, 134] on input "checkbox" at bounding box center [149, 131] width 0 height 6
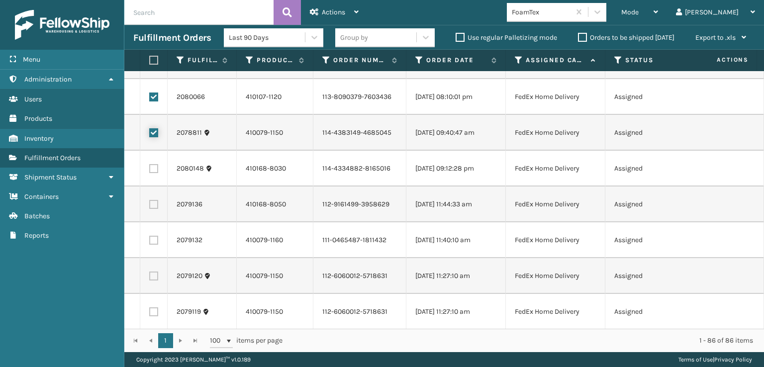
checkbox input "true"
click at [157, 166] on label at bounding box center [153, 168] width 9 height 9
click at [150, 166] on input "checkbox" at bounding box center [149, 167] width 0 height 6
checkbox input "true"
click at [152, 202] on label at bounding box center [153, 204] width 9 height 9
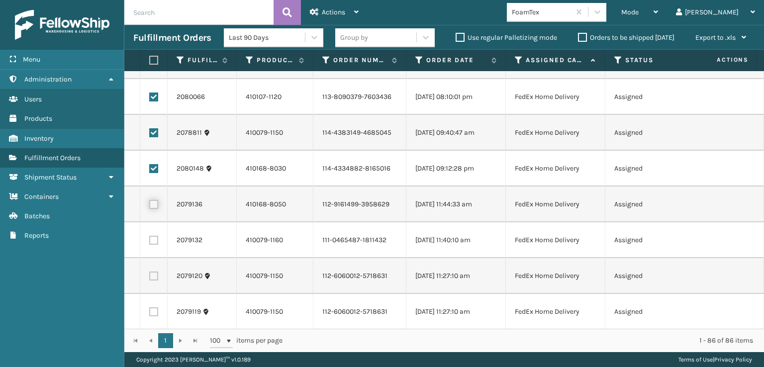
click at [150, 202] on input "checkbox" at bounding box center [149, 203] width 0 height 6
checkbox input "true"
click at [152, 237] on label at bounding box center [153, 240] width 9 height 9
click at [150, 237] on input "checkbox" at bounding box center [149, 239] width 0 height 6
checkbox input "true"
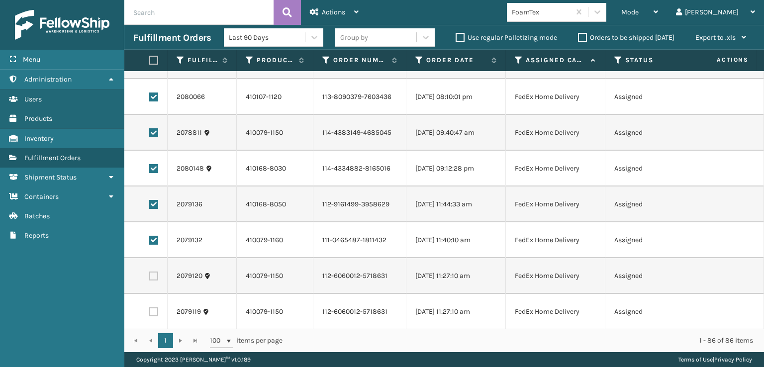
click at [152, 279] on label at bounding box center [153, 275] width 9 height 9
click at [150, 278] on input "checkbox" at bounding box center [149, 274] width 0 height 6
checkbox input "true"
drag, startPoint x: 153, startPoint y: 314, endPoint x: 155, endPoint y: 273, distance: 40.3
click at [153, 313] on label at bounding box center [153, 311] width 9 height 9
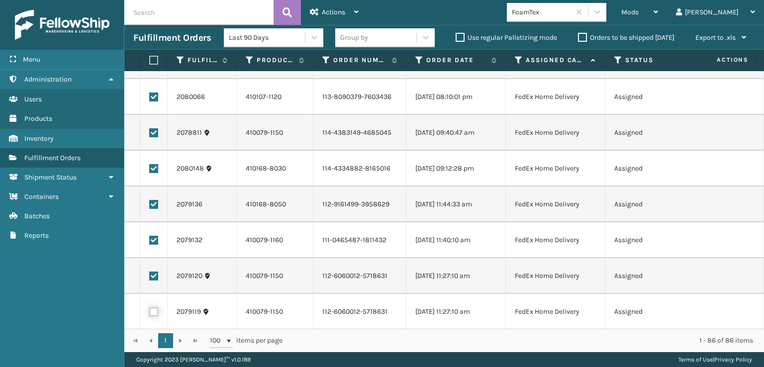
click at [150, 313] on input "checkbox" at bounding box center [149, 310] width 0 height 6
checkbox input "true"
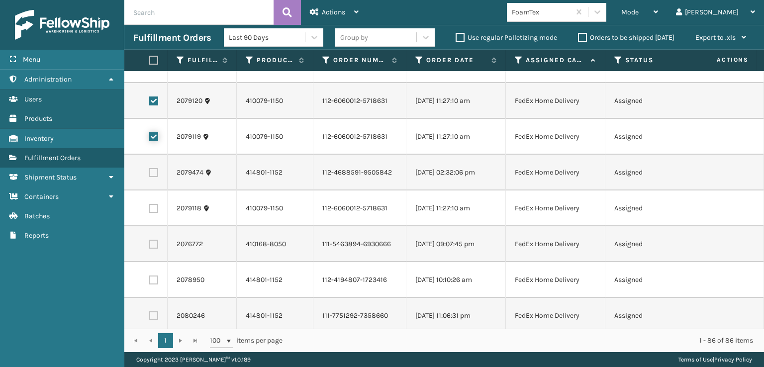
scroll to position [1193, 0]
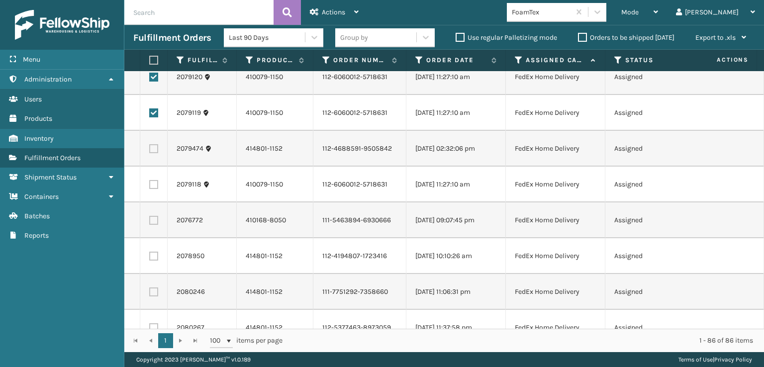
click at [150, 154] on td at bounding box center [153, 149] width 27 height 36
click at [153, 189] on td at bounding box center [153, 185] width 27 height 36
click at [153, 146] on label at bounding box center [153, 148] width 9 height 9
click at [150, 146] on input "checkbox" at bounding box center [149, 147] width 0 height 6
checkbox input "true"
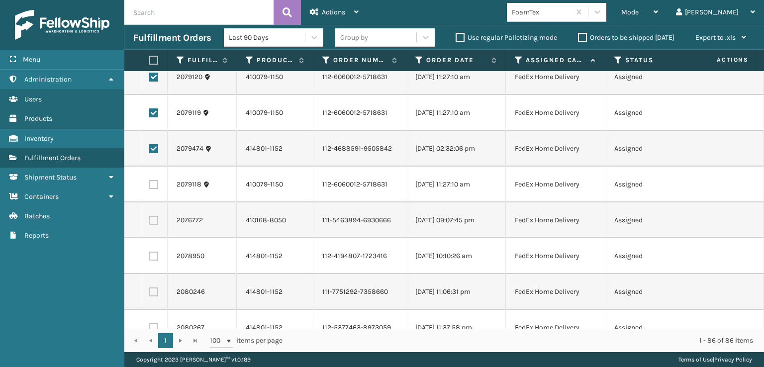
click at [152, 184] on label at bounding box center [153, 184] width 9 height 9
click at [150, 184] on input "checkbox" at bounding box center [149, 183] width 0 height 6
checkbox input "true"
click at [156, 219] on label at bounding box center [153, 220] width 9 height 9
click at [150, 219] on input "checkbox" at bounding box center [149, 219] width 0 height 6
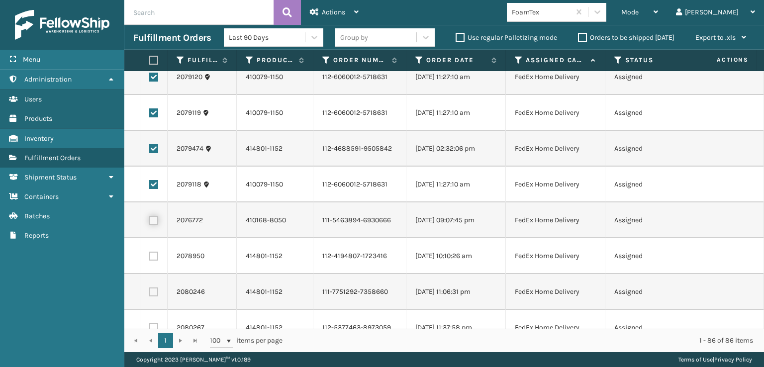
checkbox input "true"
click at [154, 253] on label at bounding box center [153, 256] width 9 height 9
click at [150, 253] on input "checkbox" at bounding box center [149, 255] width 0 height 6
checkbox input "true"
click at [154, 293] on label at bounding box center [153, 291] width 9 height 9
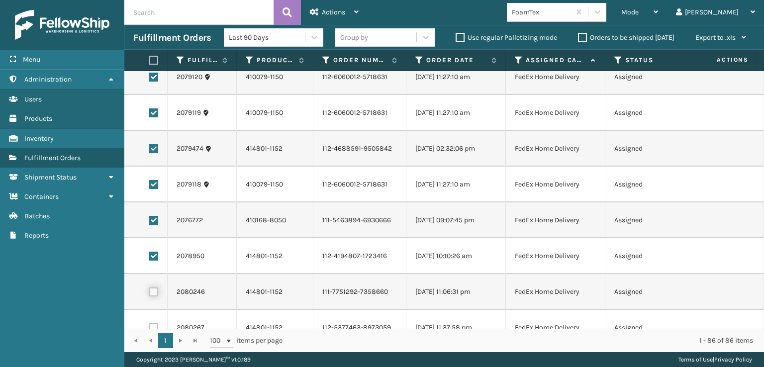
click at [150, 293] on input "checkbox" at bounding box center [149, 290] width 0 height 6
checkbox input "true"
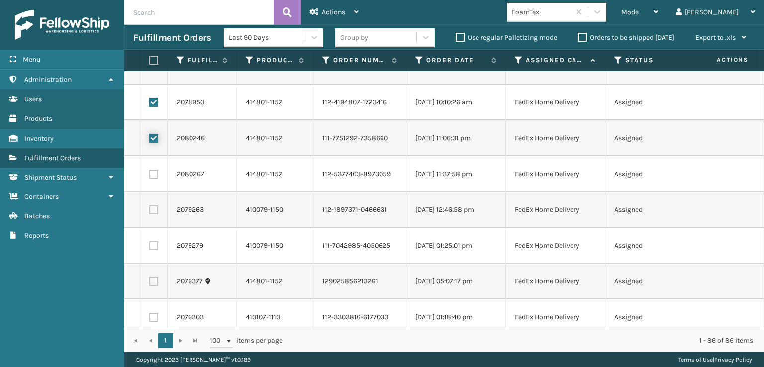
scroll to position [1342, 0]
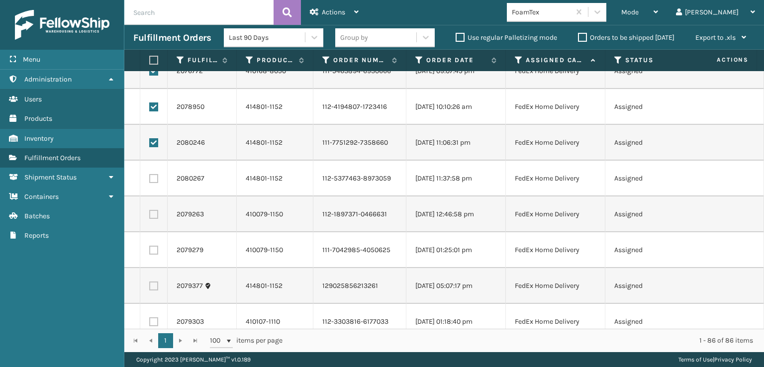
drag, startPoint x: 155, startPoint y: 173, endPoint x: 157, endPoint y: 185, distance: 12.6
click at [155, 173] on td at bounding box center [153, 179] width 27 height 36
click at [154, 183] on td at bounding box center [153, 179] width 27 height 36
click at [154, 181] on label at bounding box center [153, 178] width 9 height 9
click at [150, 180] on input "checkbox" at bounding box center [149, 177] width 0 height 6
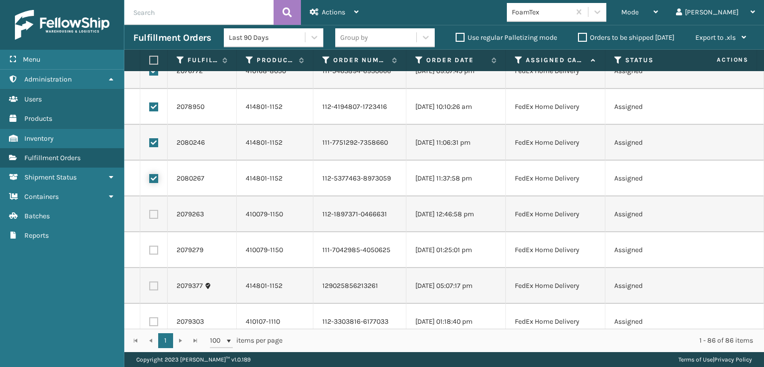
checkbox input "true"
click at [155, 213] on label at bounding box center [153, 214] width 9 height 9
click at [150, 213] on input "checkbox" at bounding box center [149, 213] width 0 height 6
checkbox input "true"
click at [154, 247] on label at bounding box center [153, 250] width 9 height 9
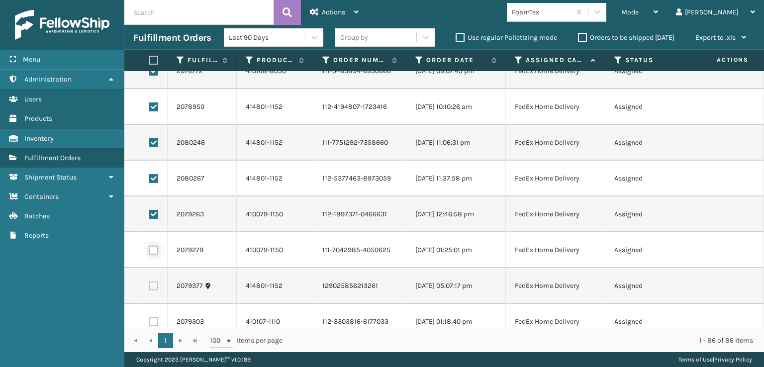
click at [150, 247] on input "checkbox" at bounding box center [149, 249] width 0 height 6
checkbox input "true"
click at [152, 286] on label at bounding box center [153, 285] width 9 height 9
click at [150, 286] on input "checkbox" at bounding box center [149, 284] width 0 height 6
checkbox input "true"
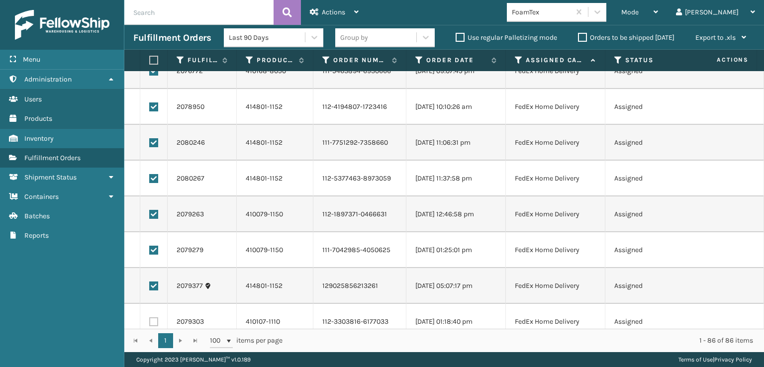
click at [151, 320] on label at bounding box center [153, 321] width 9 height 9
click at [150, 320] on input "checkbox" at bounding box center [149, 320] width 0 height 6
checkbox input "true"
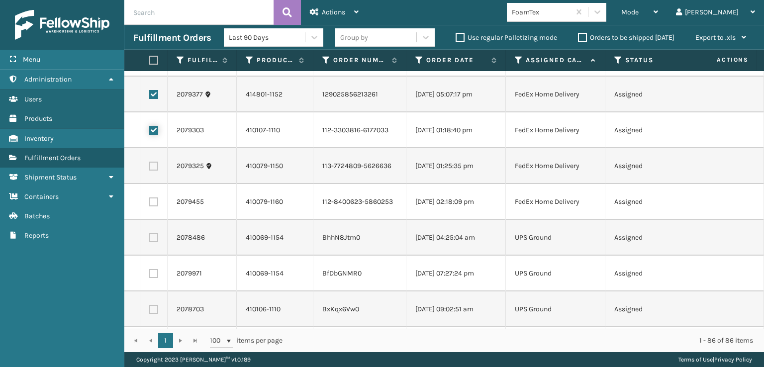
scroll to position [1493, 0]
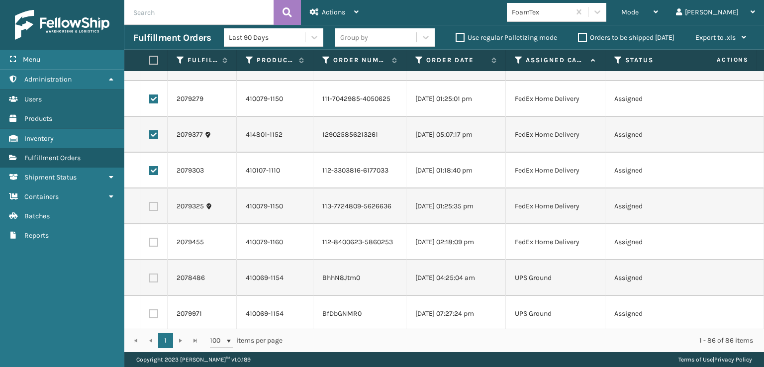
click at [151, 208] on label at bounding box center [153, 206] width 9 height 9
click at [150, 208] on input "checkbox" at bounding box center [149, 205] width 0 height 6
checkbox input "true"
click at [153, 243] on label at bounding box center [153, 242] width 9 height 9
click at [150, 243] on input "checkbox" at bounding box center [149, 241] width 0 height 6
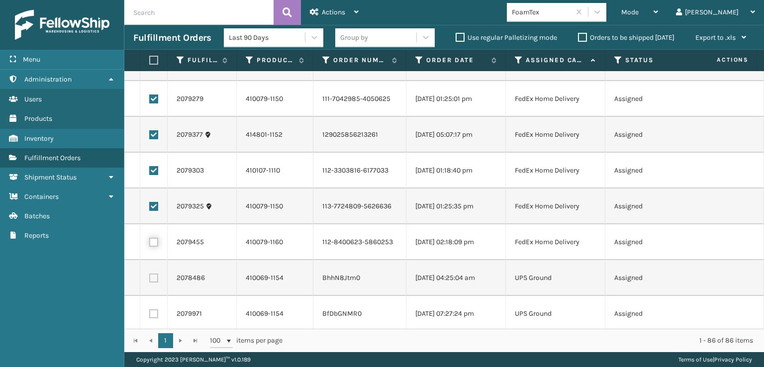
checkbox input "true"
click at [323, 14] on span "Actions" at bounding box center [333, 12] width 23 height 8
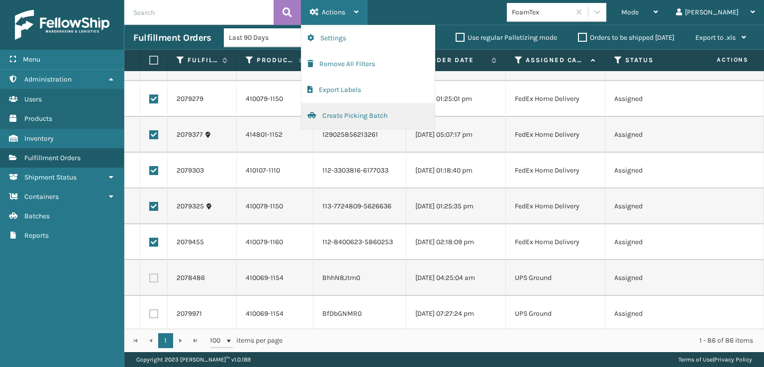
click at [339, 111] on button "Create Picking Batch" at bounding box center [367, 116] width 133 height 26
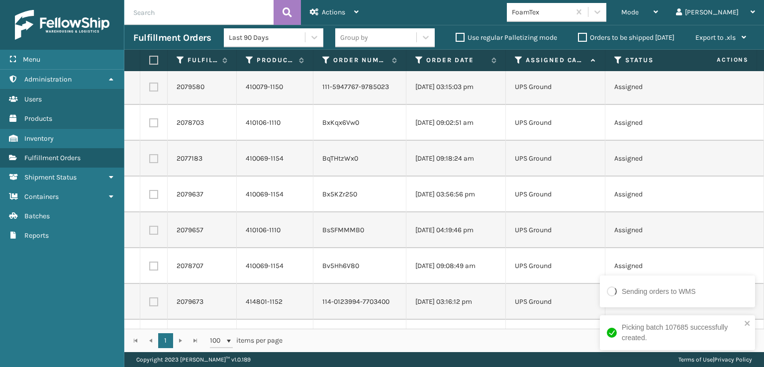
scroll to position [0, 0]
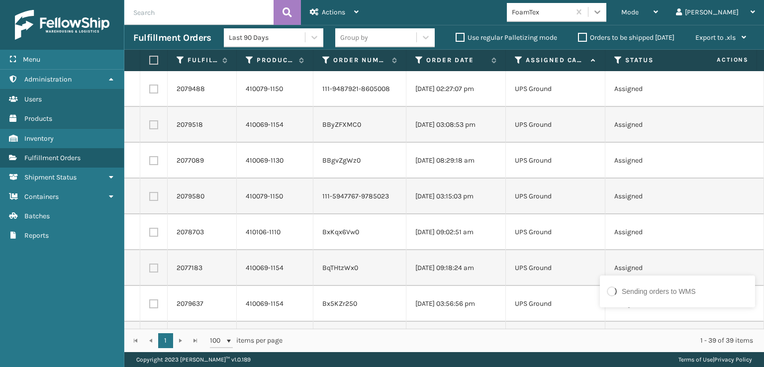
click at [602, 16] on icon at bounding box center [597, 12] width 10 height 10
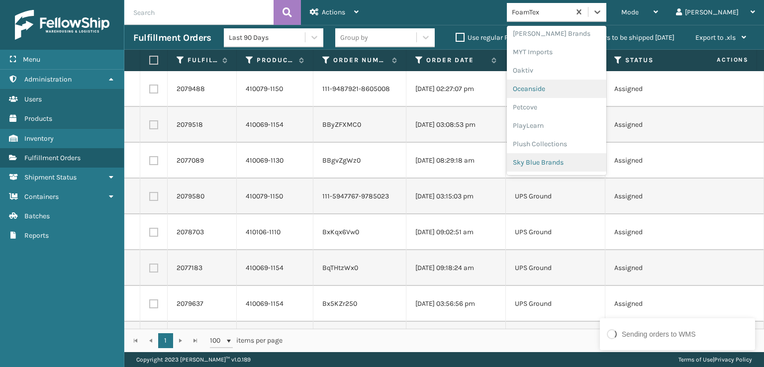
scroll to position [499, 0]
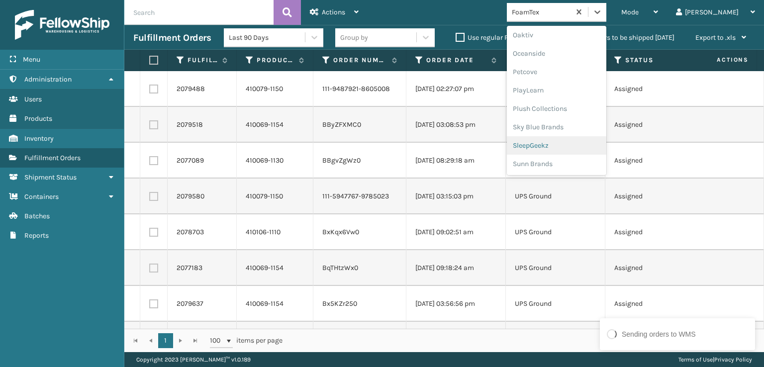
click at [574, 149] on div "SleepGeekz" at bounding box center [556, 145] width 99 height 18
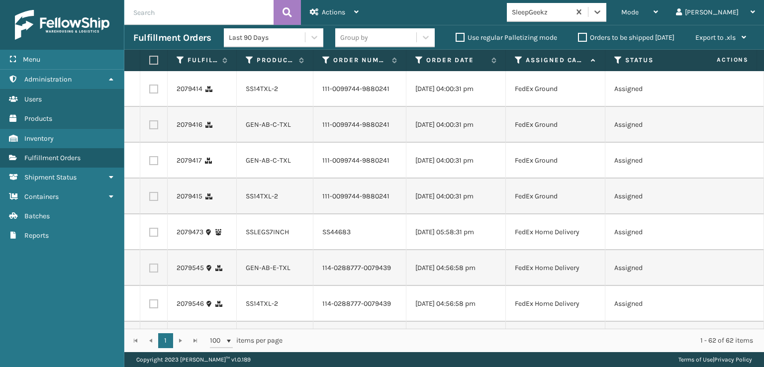
click at [153, 93] on label at bounding box center [153, 89] width 9 height 9
click at [150, 91] on input "checkbox" at bounding box center [149, 88] width 0 height 6
checkbox input "true"
click at [153, 129] on label at bounding box center [153, 124] width 9 height 9
click at [150, 127] on input "checkbox" at bounding box center [149, 123] width 0 height 6
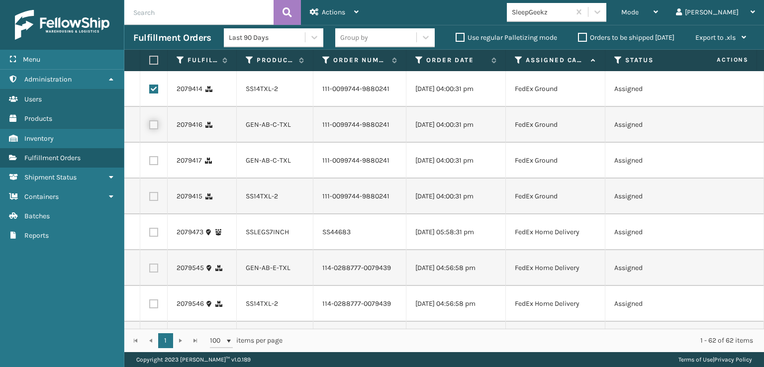
checkbox input "true"
click at [152, 165] on label at bounding box center [153, 160] width 9 height 9
click at [150, 163] on input "checkbox" at bounding box center [149, 159] width 0 height 6
checkbox input "true"
click at [155, 201] on label at bounding box center [153, 196] width 9 height 9
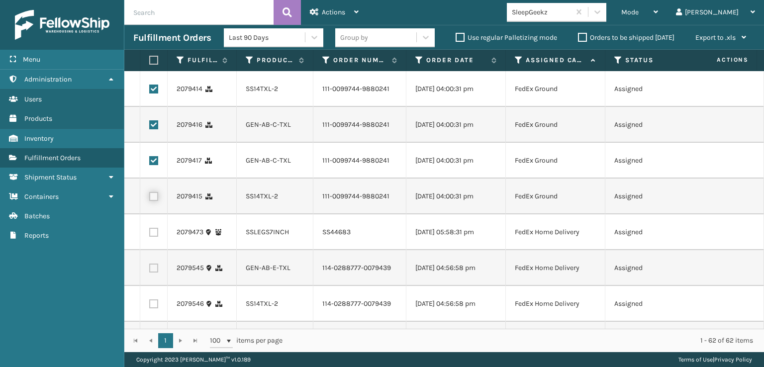
click at [150, 198] on input "checkbox" at bounding box center [149, 195] width 0 height 6
checkbox input "true"
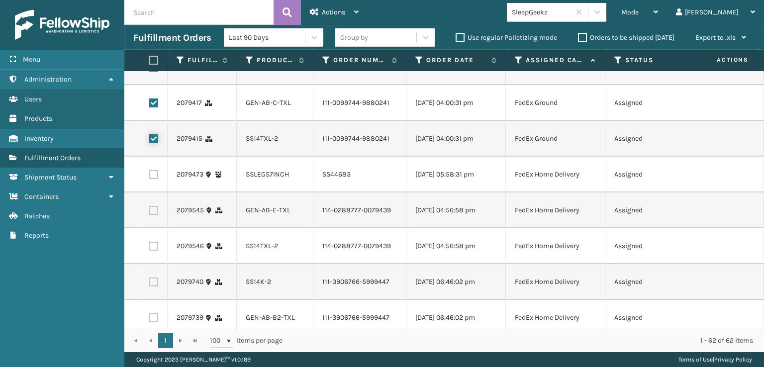
scroll to position [99, 0]
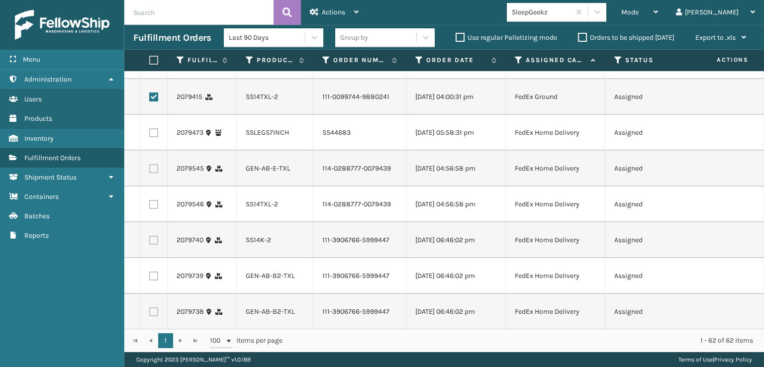
click at [153, 173] on label at bounding box center [153, 168] width 9 height 9
click at [150, 171] on input "checkbox" at bounding box center [149, 167] width 0 height 6
checkbox input "true"
click at [150, 209] on label at bounding box center [153, 204] width 9 height 9
click at [150, 206] on input "checkbox" at bounding box center [149, 203] width 0 height 6
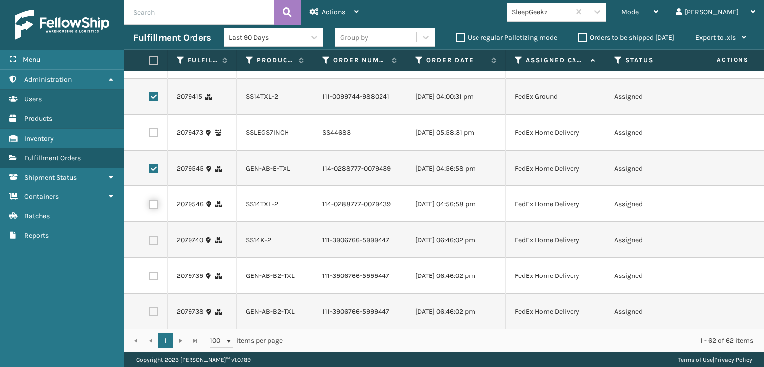
checkbox input "true"
click at [155, 245] on label at bounding box center [153, 240] width 9 height 9
click at [150, 242] on input "checkbox" at bounding box center [149, 239] width 0 height 6
checkbox input "true"
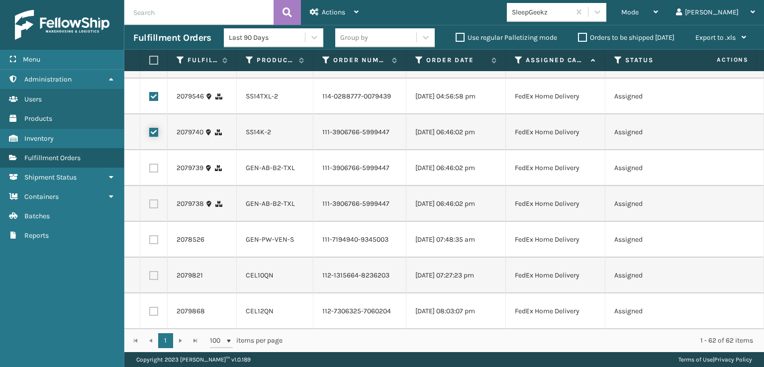
scroll to position [249, 0]
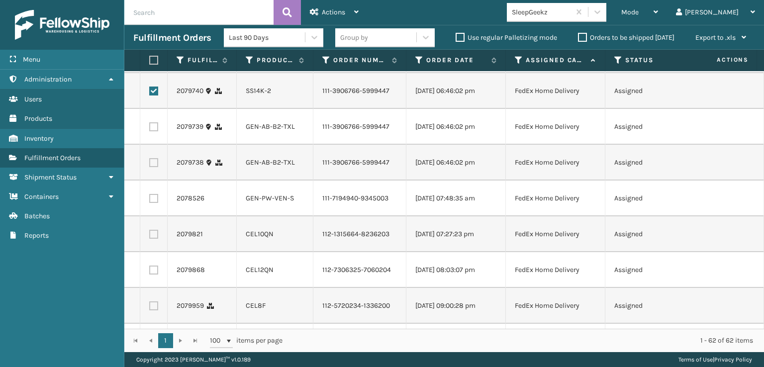
click at [153, 131] on label at bounding box center [153, 126] width 9 height 9
click at [150, 129] on input "checkbox" at bounding box center [149, 125] width 0 height 6
checkbox input "true"
click at [152, 167] on label at bounding box center [153, 162] width 9 height 9
click at [150, 165] on input "checkbox" at bounding box center [149, 161] width 0 height 6
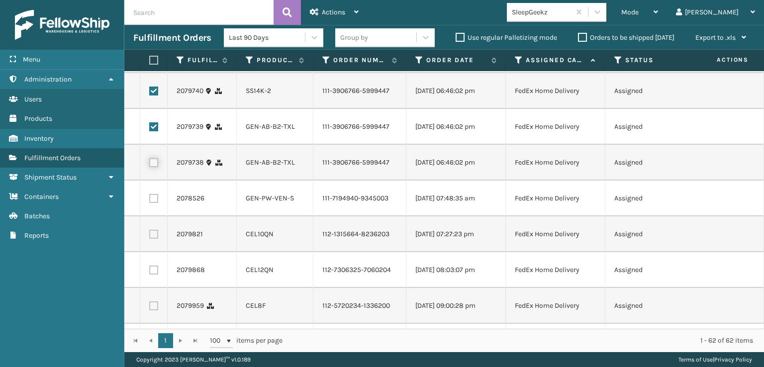
checkbox input "true"
click at [155, 239] on label at bounding box center [153, 234] width 9 height 9
click at [150, 236] on input "checkbox" at bounding box center [149, 233] width 0 height 6
checkbox input "true"
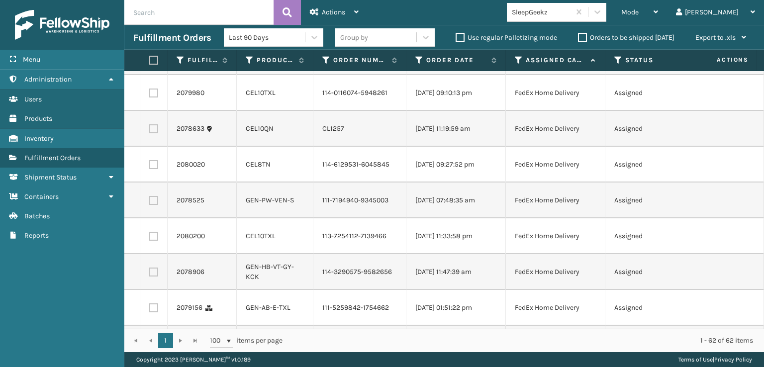
scroll to position [447, 0]
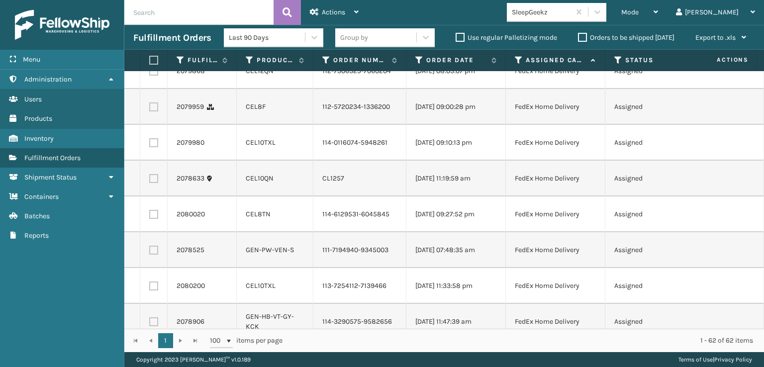
click at [156, 76] on label at bounding box center [153, 71] width 9 height 9
click at [150, 73] on input "checkbox" at bounding box center [149, 70] width 0 height 6
checkbox input "true"
click at [151, 111] on label at bounding box center [153, 106] width 9 height 9
click at [150, 109] on input "checkbox" at bounding box center [149, 105] width 0 height 6
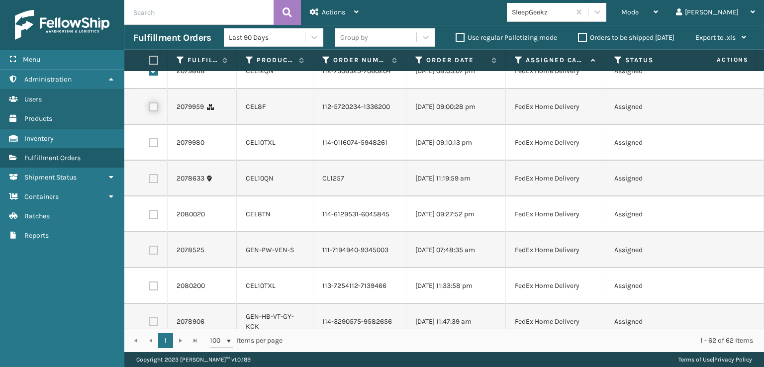
checkbox input "true"
click at [153, 161] on td at bounding box center [153, 143] width 27 height 36
click at [153, 183] on label at bounding box center [153, 178] width 9 height 9
click at [150, 180] on input "checkbox" at bounding box center [149, 177] width 0 height 6
checkbox input "true"
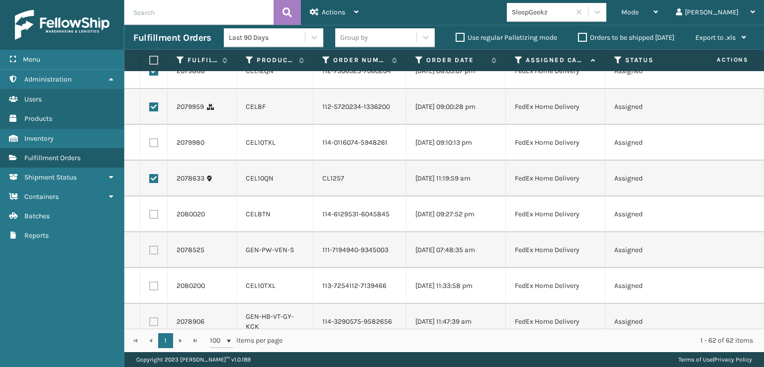
click at [153, 147] on label at bounding box center [153, 142] width 9 height 9
click at [150, 145] on input "checkbox" at bounding box center [149, 141] width 0 height 6
checkbox input "true"
click at [153, 219] on label at bounding box center [153, 214] width 9 height 9
click at [150, 216] on input "checkbox" at bounding box center [149, 213] width 0 height 6
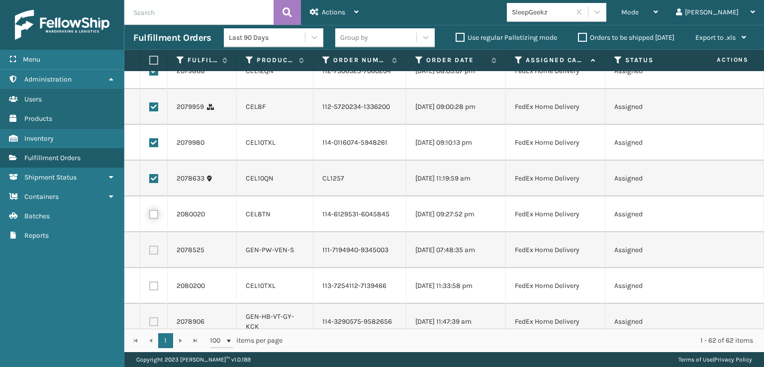
checkbox input "true"
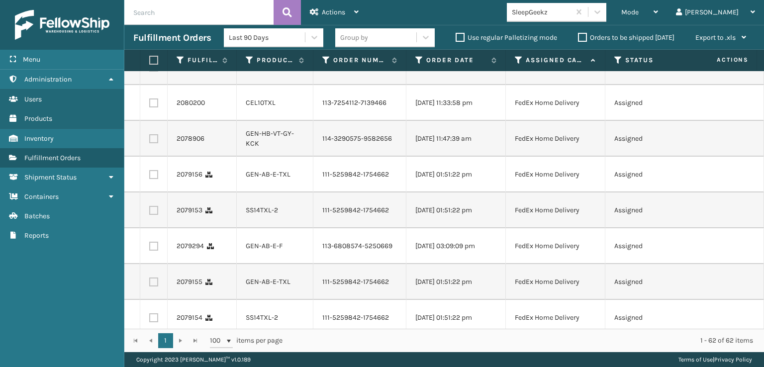
scroll to position [646, 0]
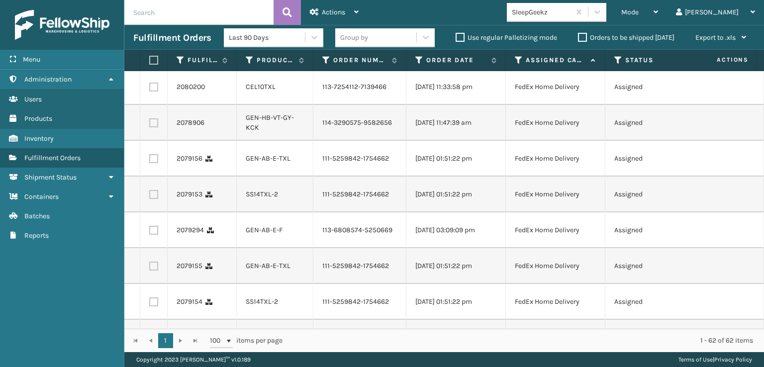
click at [153, 91] on label at bounding box center [153, 87] width 9 height 9
click at [150, 89] on input "checkbox" at bounding box center [149, 86] width 0 height 6
checkbox input "true"
click at [151, 127] on label at bounding box center [153, 122] width 9 height 9
click at [150, 125] on input "checkbox" at bounding box center [149, 121] width 0 height 6
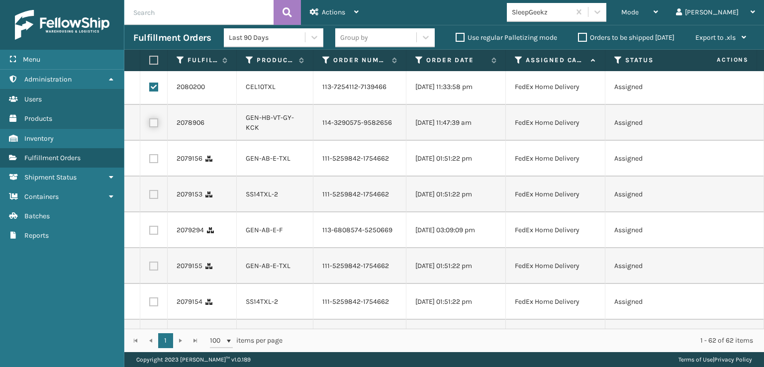
checkbox input "true"
click at [157, 163] on label at bounding box center [153, 158] width 9 height 9
click at [150, 161] on input "checkbox" at bounding box center [149, 157] width 0 height 6
checkbox input "true"
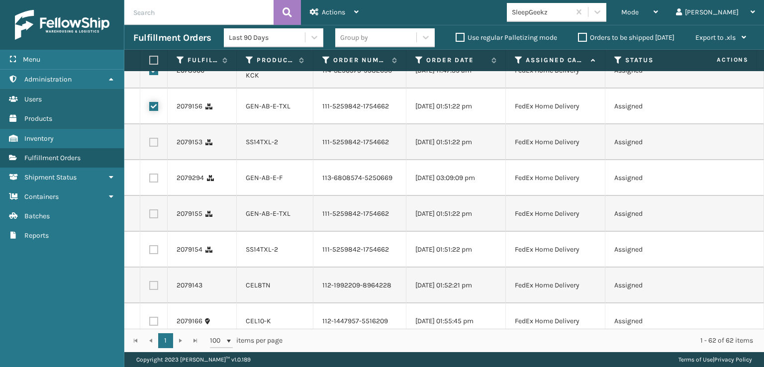
scroll to position [746, 0]
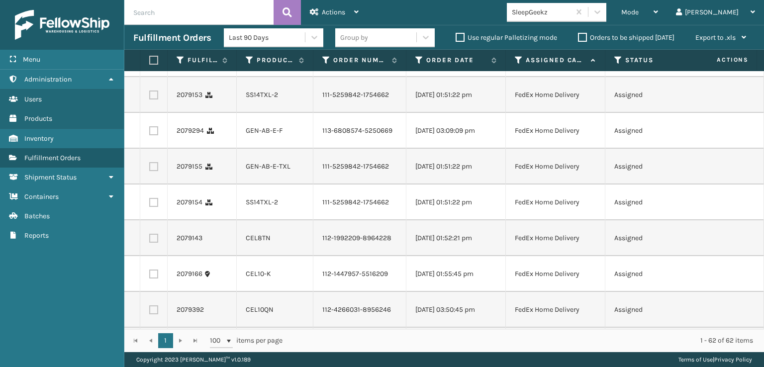
click at [157, 99] on label at bounding box center [153, 94] width 9 height 9
click at [150, 97] on input "checkbox" at bounding box center [149, 93] width 0 height 6
checkbox input "true"
click at [151, 135] on label at bounding box center [153, 130] width 9 height 9
click at [150, 133] on input "checkbox" at bounding box center [149, 129] width 0 height 6
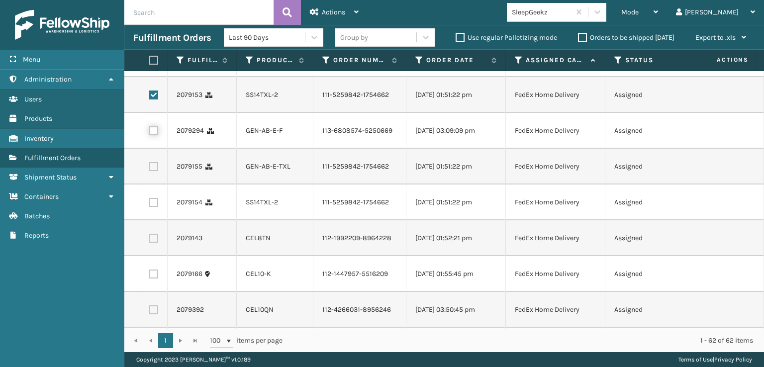
checkbox input "true"
click at [158, 171] on label at bounding box center [153, 166] width 9 height 9
click at [150, 169] on input "checkbox" at bounding box center [149, 165] width 0 height 6
checkbox input "true"
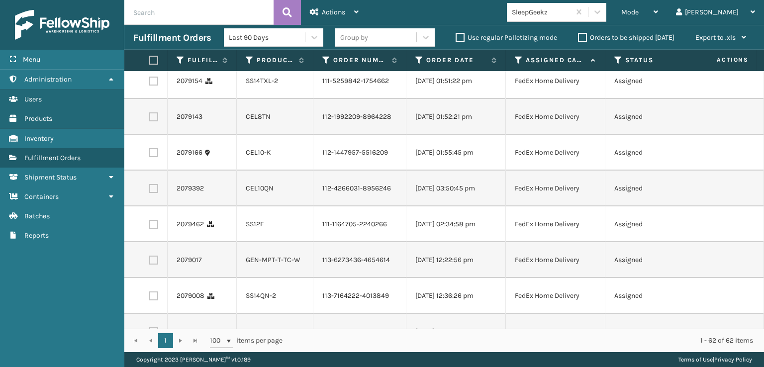
scroll to position [895, 0]
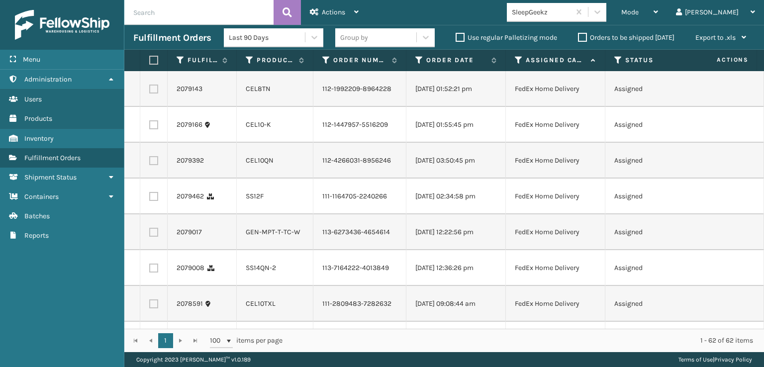
click at [151, 58] on label at bounding box center [153, 53] width 9 height 9
click at [150, 55] on input "checkbox" at bounding box center [149, 52] width 0 height 6
checkbox input "true"
click at [151, 93] on label at bounding box center [153, 89] width 9 height 9
click at [150, 91] on input "checkbox" at bounding box center [149, 88] width 0 height 6
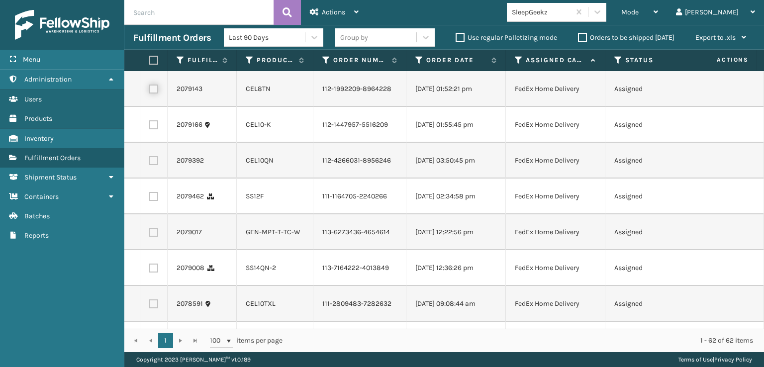
checkbox input "true"
drag, startPoint x: 152, startPoint y: 282, endPoint x: 158, endPoint y: 269, distance: 14.0
click at [153, 129] on label at bounding box center [153, 124] width 9 height 9
click at [150, 127] on input "checkbox" at bounding box center [149, 123] width 0 height 6
checkbox input "true"
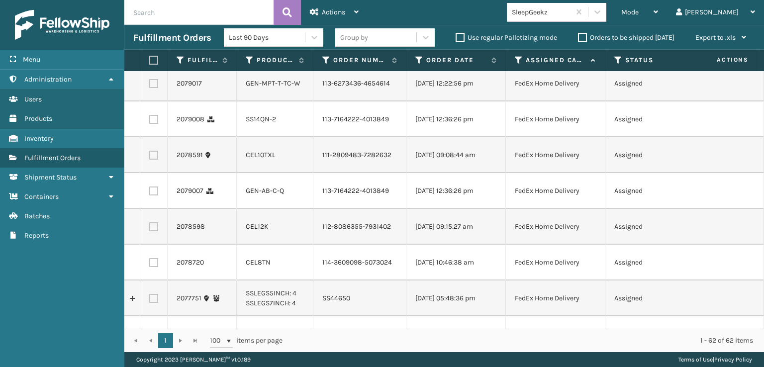
scroll to position [1044, 0]
click at [153, 16] on label at bounding box center [153, 11] width 9 height 9
click at [150, 13] on input "checkbox" at bounding box center [149, 10] width 0 height 6
checkbox input "true"
click at [154, 65] on td at bounding box center [153, 47] width 27 height 36
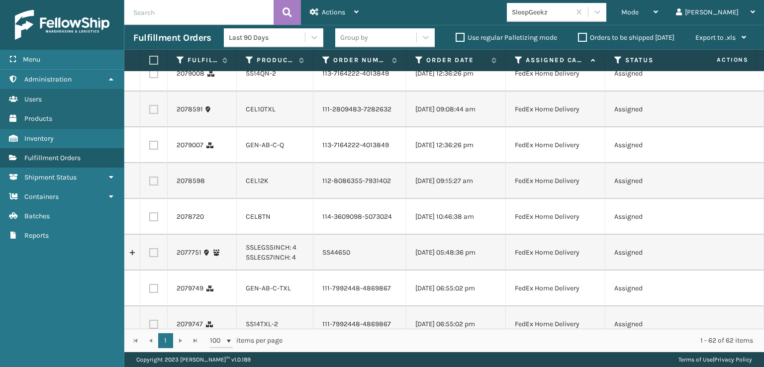
scroll to position [1143, 0]
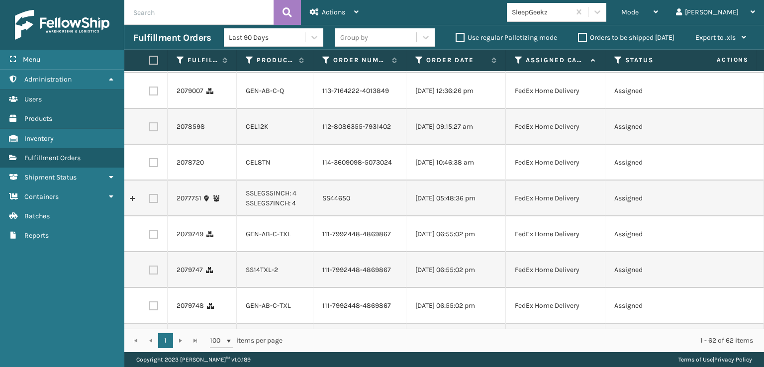
click at [155, 24] on label at bounding box center [153, 19] width 9 height 9
click at [150, 21] on input "checkbox" at bounding box center [149, 18] width 0 height 6
checkbox input "true"
click at [151, 73] on td at bounding box center [153, 55] width 27 height 36
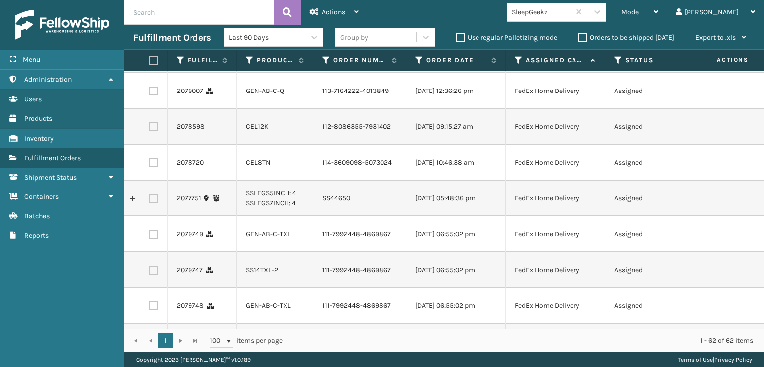
checkbox input "true"
click at [153, 73] on td at bounding box center [153, 55] width 27 height 36
click at [151, 60] on label at bounding box center [153, 55] width 9 height 9
click at [150, 57] on input "checkbox" at bounding box center [149, 54] width 0 height 6
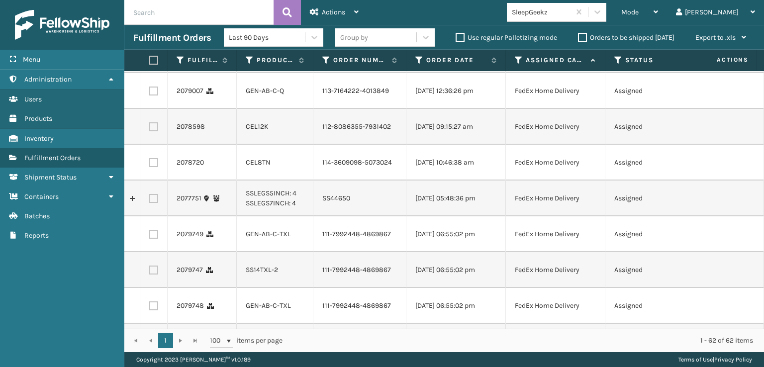
checkbox input "true"
click at [154, 95] on label at bounding box center [153, 90] width 9 height 9
click at [150, 93] on input "checkbox" at bounding box center [149, 89] width 0 height 6
checkbox input "true"
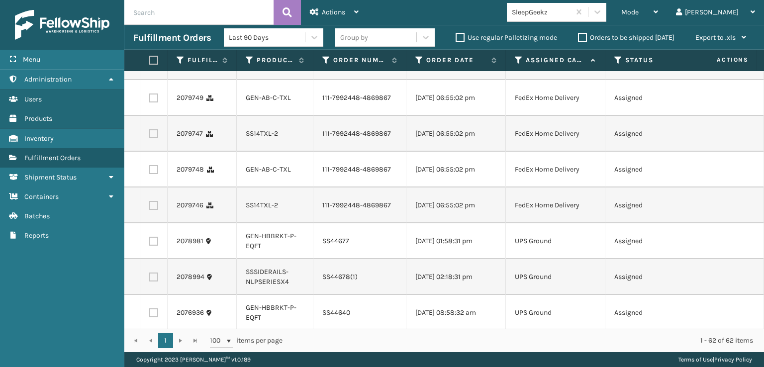
scroll to position [1292, 0]
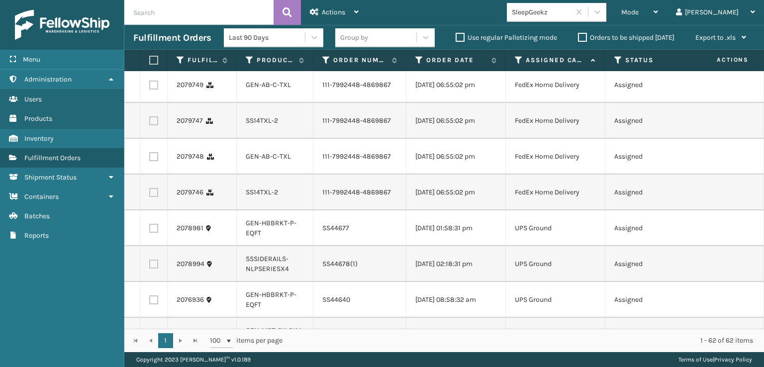
checkbox input "true"
click at [154, 18] on label at bounding box center [153, 13] width 9 height 9
click at [150, 15] on input "checkbox" at bounding box center [149, 12] width 0 height 6
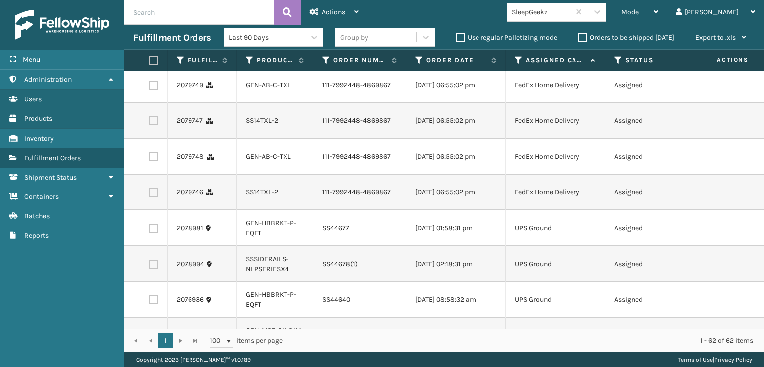
checkbox input "true"
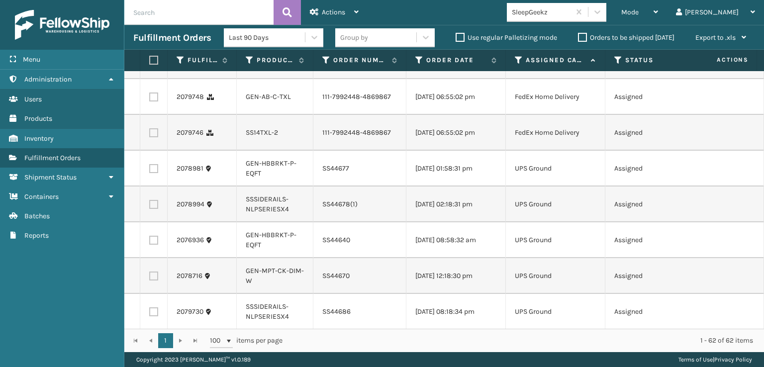
scroll to position [1392, 0]
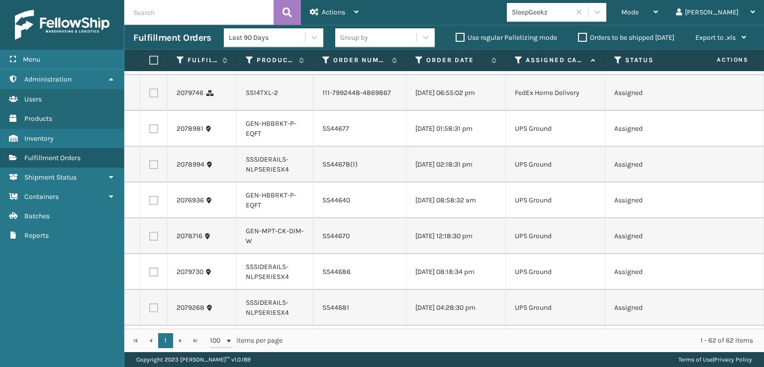
checkbox input "true"
click at [151, 39] on td at bounding box center [153, 21] width 27 height 36
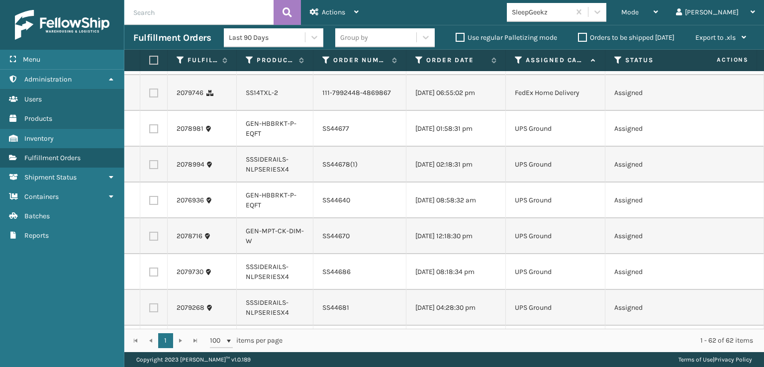
click at [153, 39] on td at bounding box center [153, 21] width 27 height 36
click at [154, 26] on label at bounding box center [153, 21] width 9 height 9
click at [150, 23] on input "checkbox" at bounding box center [149, 20] width 0 height 6
checkbox input "true"
click at [154, 62] on label at bounding box center [153, 57] width 9 height 9
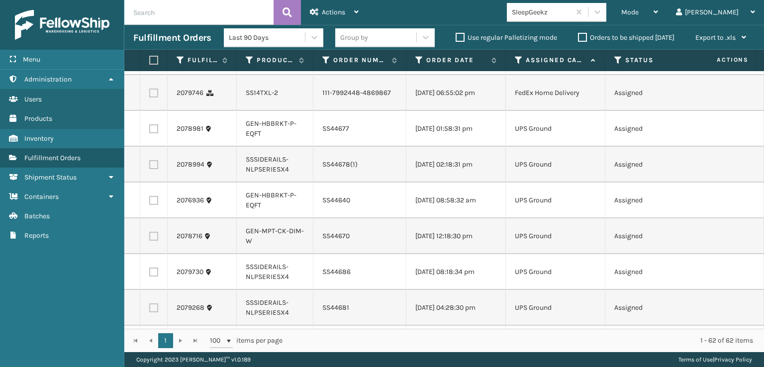
click at [150, 59] on input "checkbox" at bounding box center [149, 56] width 0 height 6
checkbox input "true"
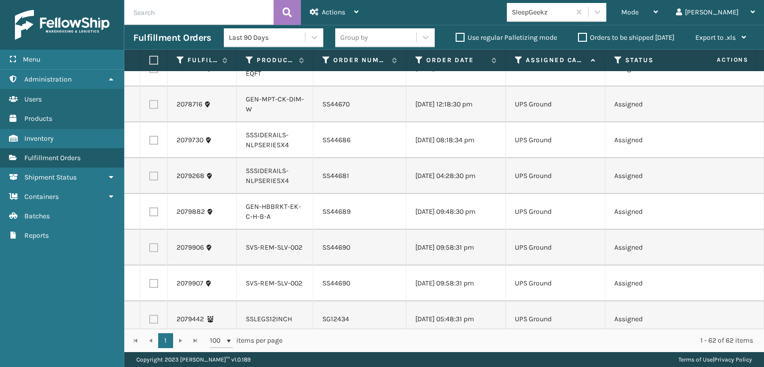
scroll to position [1541, 0]
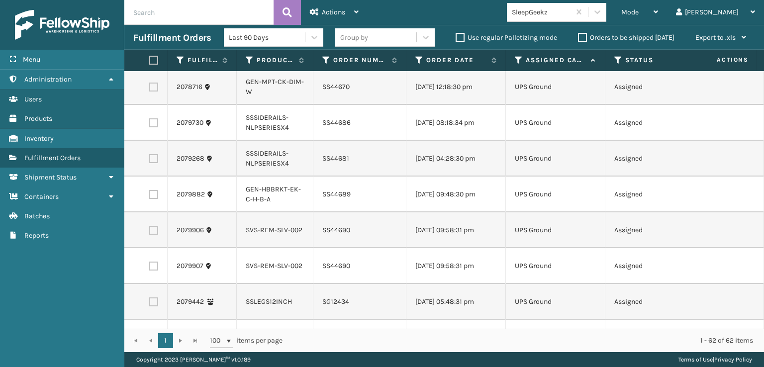
checkbox input "true"
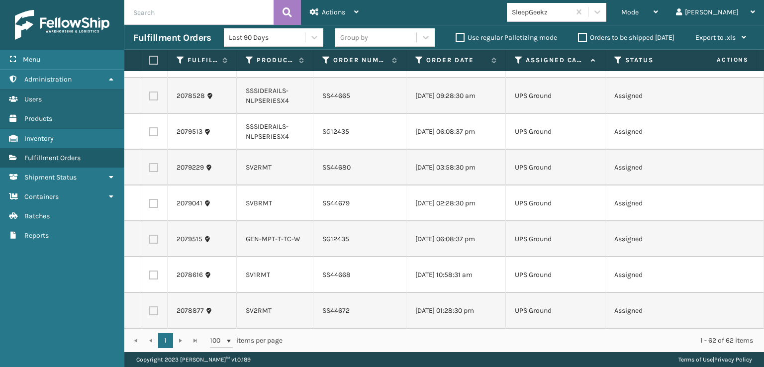
scroll to position [2207, 0]
click at [345, 8] on div "Actions" at bounding box center [334, 12] width 49 height 25
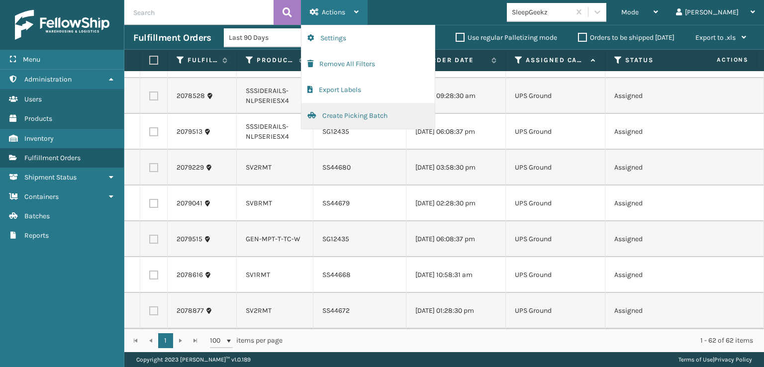
click at [349, 116] on button "Create Picking Batch" at bounding box center [367, 116] width 133 height 26
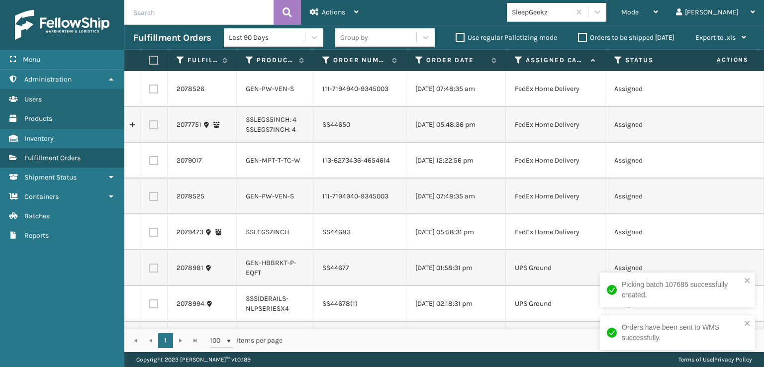
click at [153, 61] on label at bounding box center [152, 60] width 6 height 9
click at [150, 61] on input "checkbox" at bounding box center [149, 60] width 0 height 6
checkbox input "true"
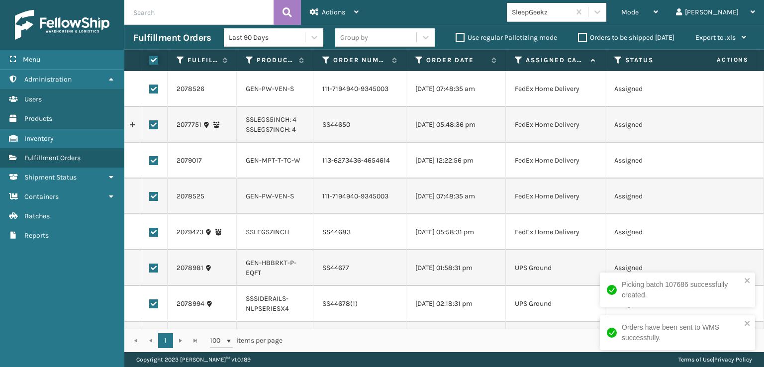
checkbox input "true"
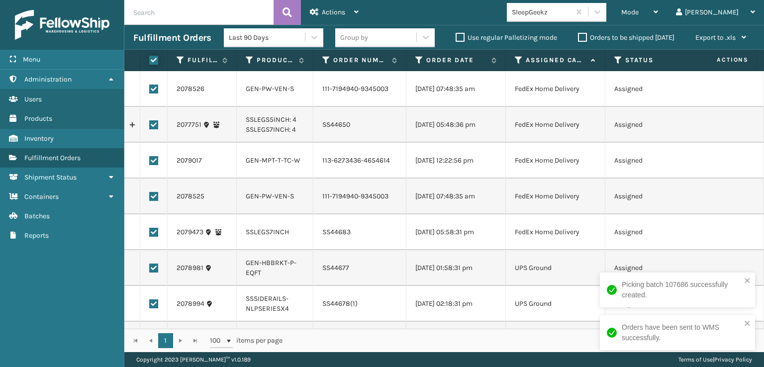
checkbox input "true"
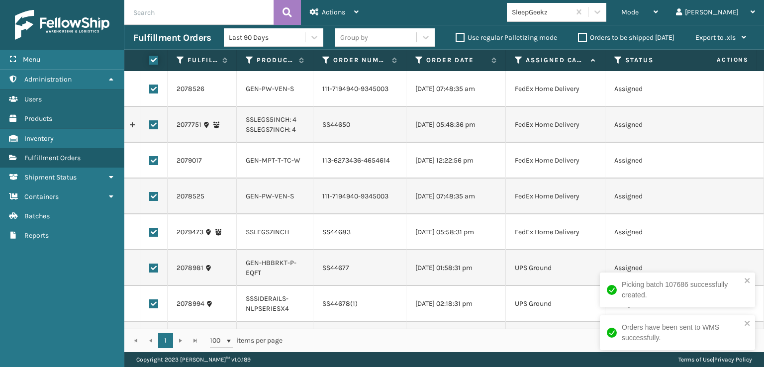
checkbox input "true"
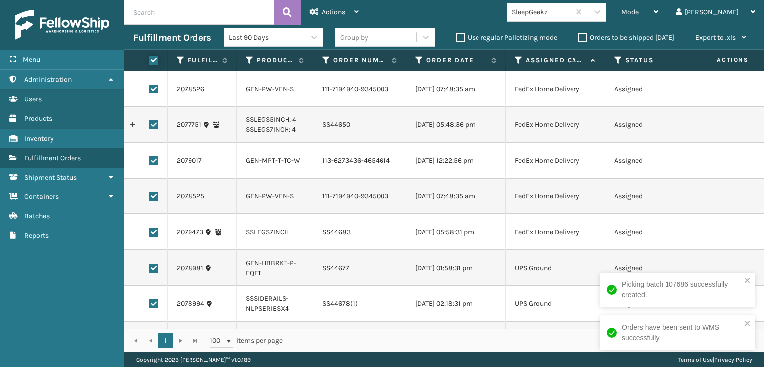
checkbox input "true"
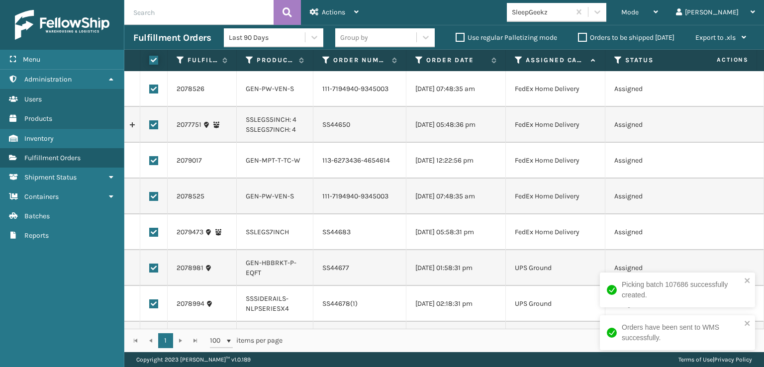
checkbox input "true"
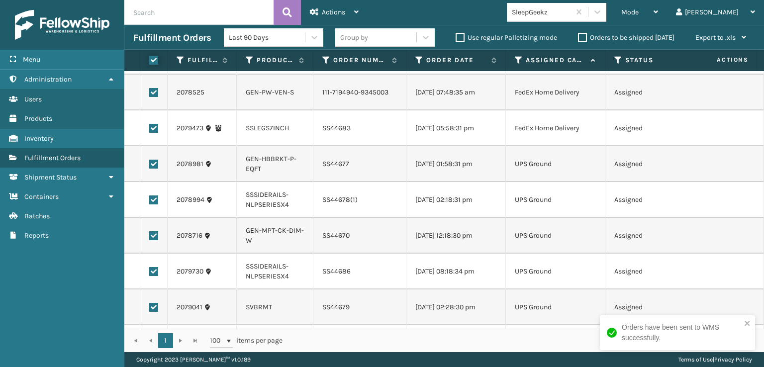
scroll to position [0, 0]
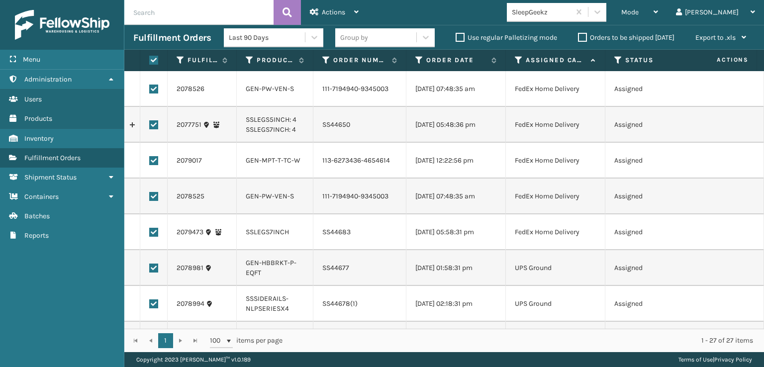
click at [158, 92] on label at bounding box center [153, 89] width 9 height 9
click at [150, 91] on input "checkbox" at bounding box center [149, 88] width 0 height 6
checkbox input "false"
click at [153, 129] on label at bounding box center [153, 124] width 9 height 9
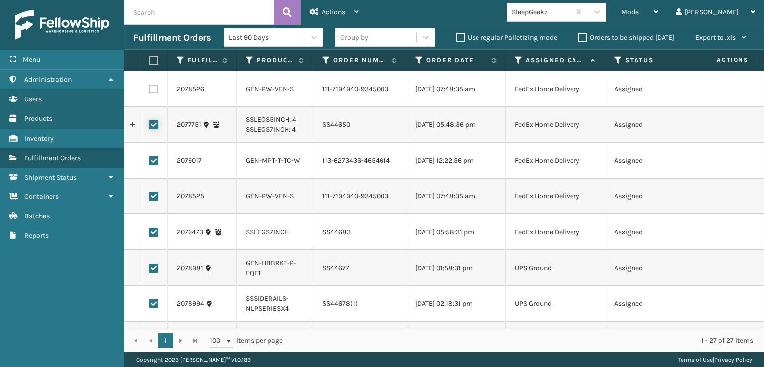
click at [150, 127] on input "checkbox" at bounding box center [149, 123] width 0 height 6
checkbox input "false"
click at [152, 165] on label at bounding box center [153, 160] width 9 height 9
click at [150, 163] on input "checkbox" at bounding box center [149, 159] width 0 height 6
checkbox input "false"
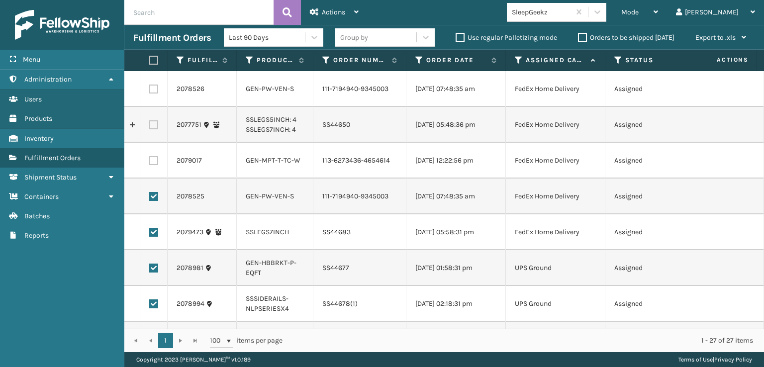
click at [154, 201] on label at bounding box center [153, 196] width 9 height 9
click at [150, 198] on input "checkbox" at bounding box center [149, 195] width 0 height 6
checkbox input "false"
click at [156, 237] on label at bounding box center [153, 232] width 9 height 9
click at [150, 234] on input "checkbox" at bounding box center [149, 231] width 0 height 6
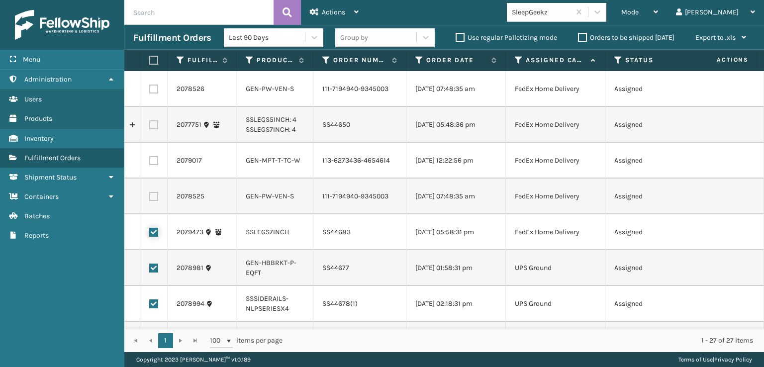
checkbox input "false"
click at [355, 14] on icon at bounding box center [356, 11] width 4 height 7
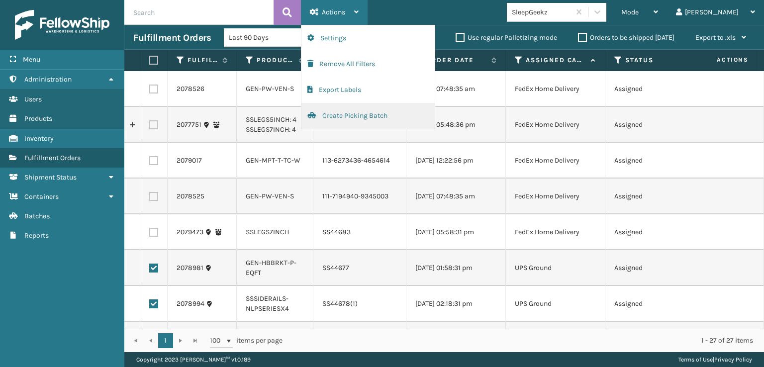
click at [336, 122] on button "Create Picking Batch" at bounding box center [367, 116] width 133 height 26
